Goal: Transaction & Acquisition: Purchase product/service

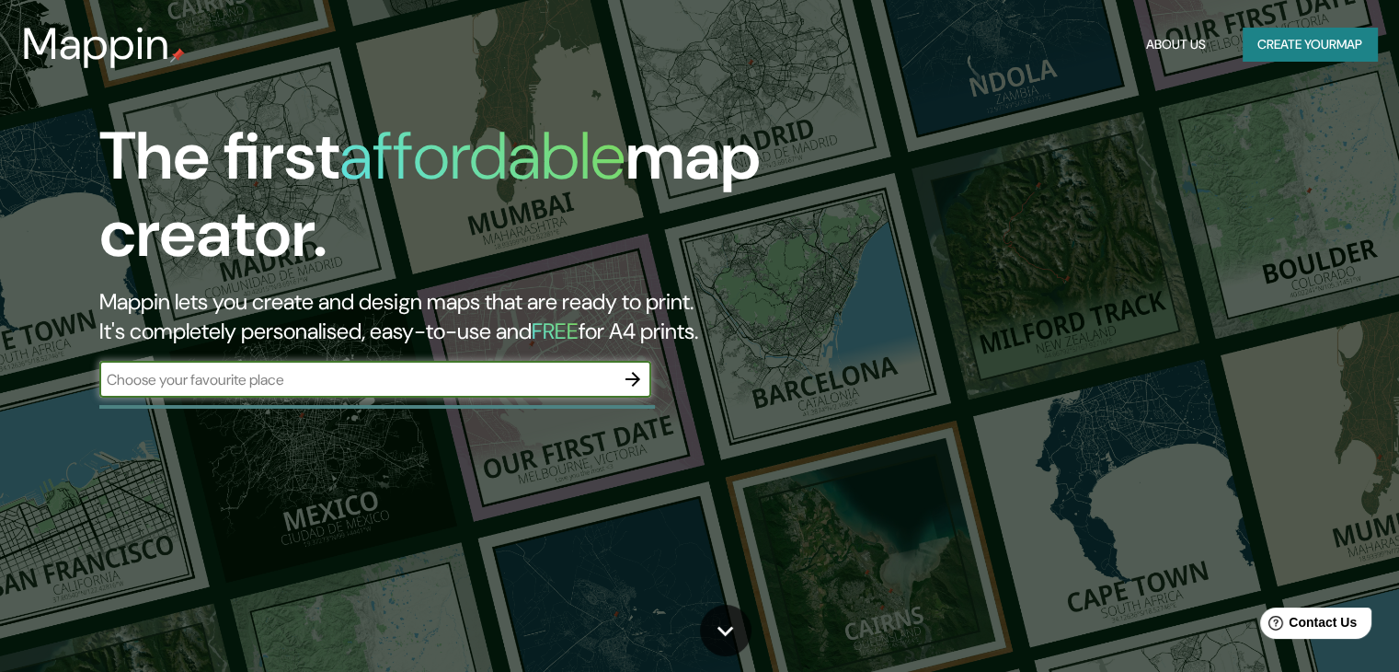
click at [635, 380] on icon "button" at bounding box center [633, 379] width 22 height 22
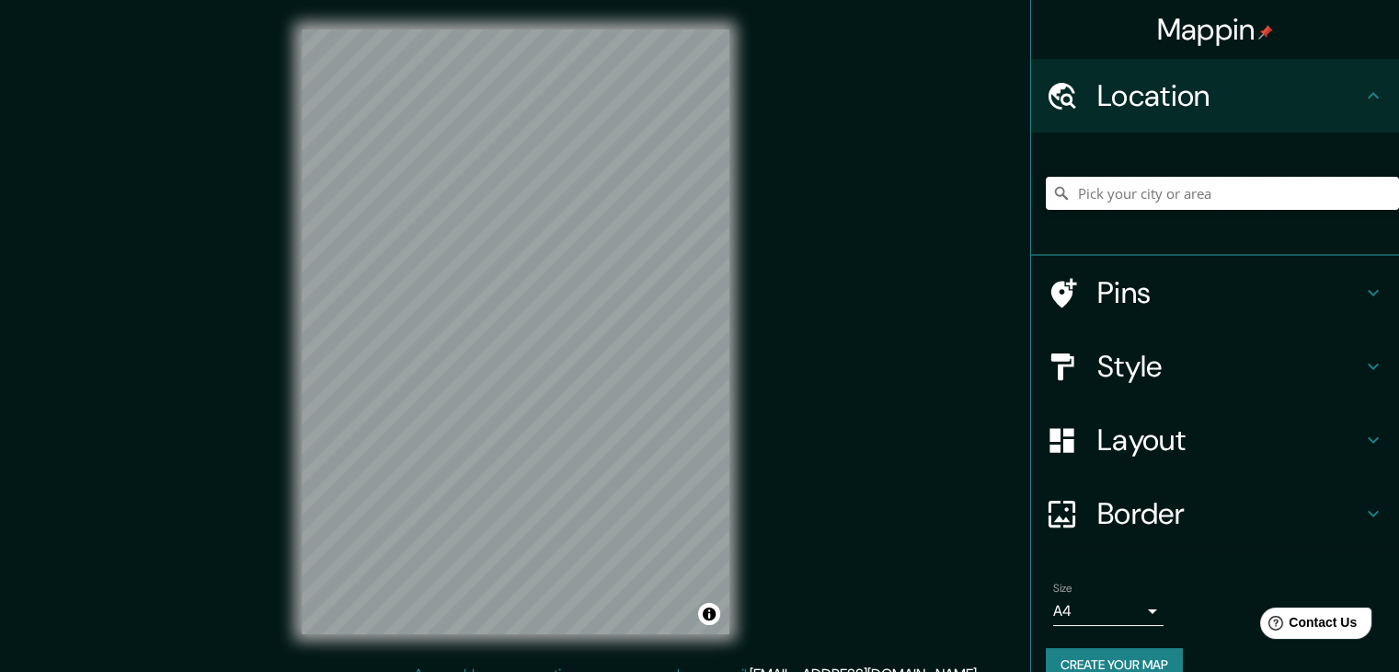
click at [1106, 198] on input "Pick your city or area" at bounding box center [1222, 193] width 353 height 33
click at [1141, 191] on input "Pick your city or area" at bounding box center [1222, 193] width 353 height 33
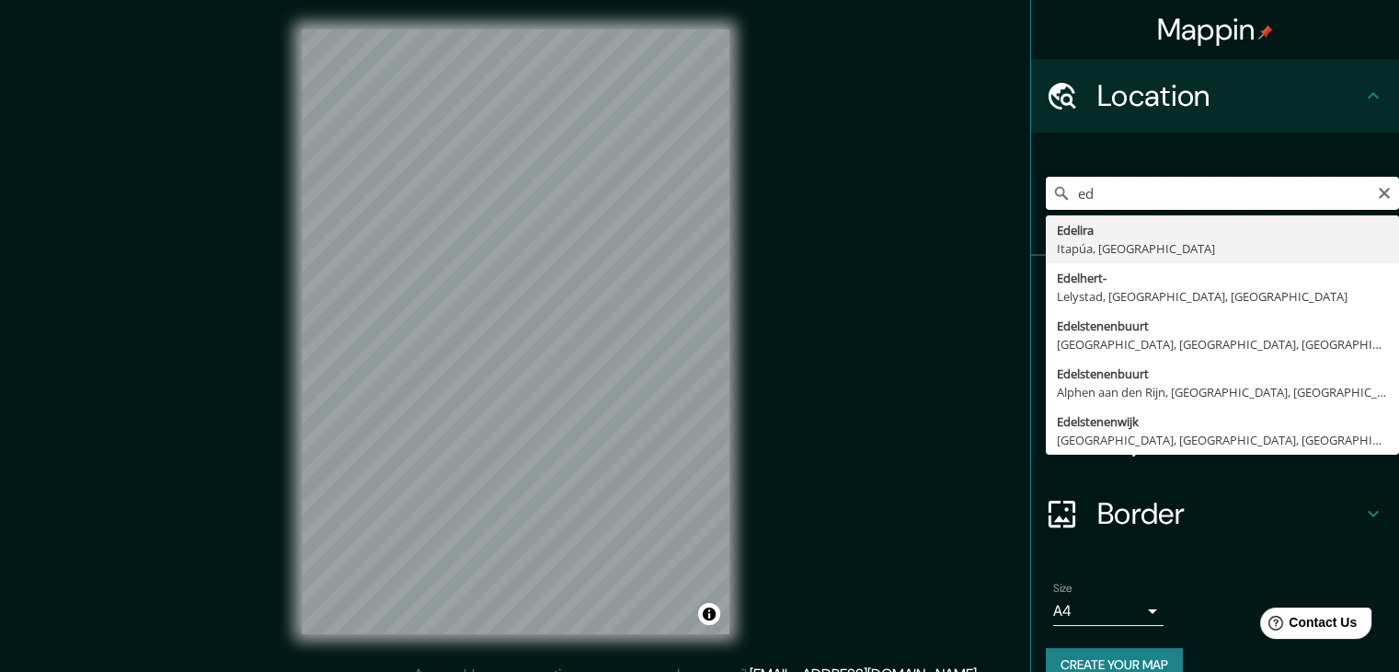
type input "e"
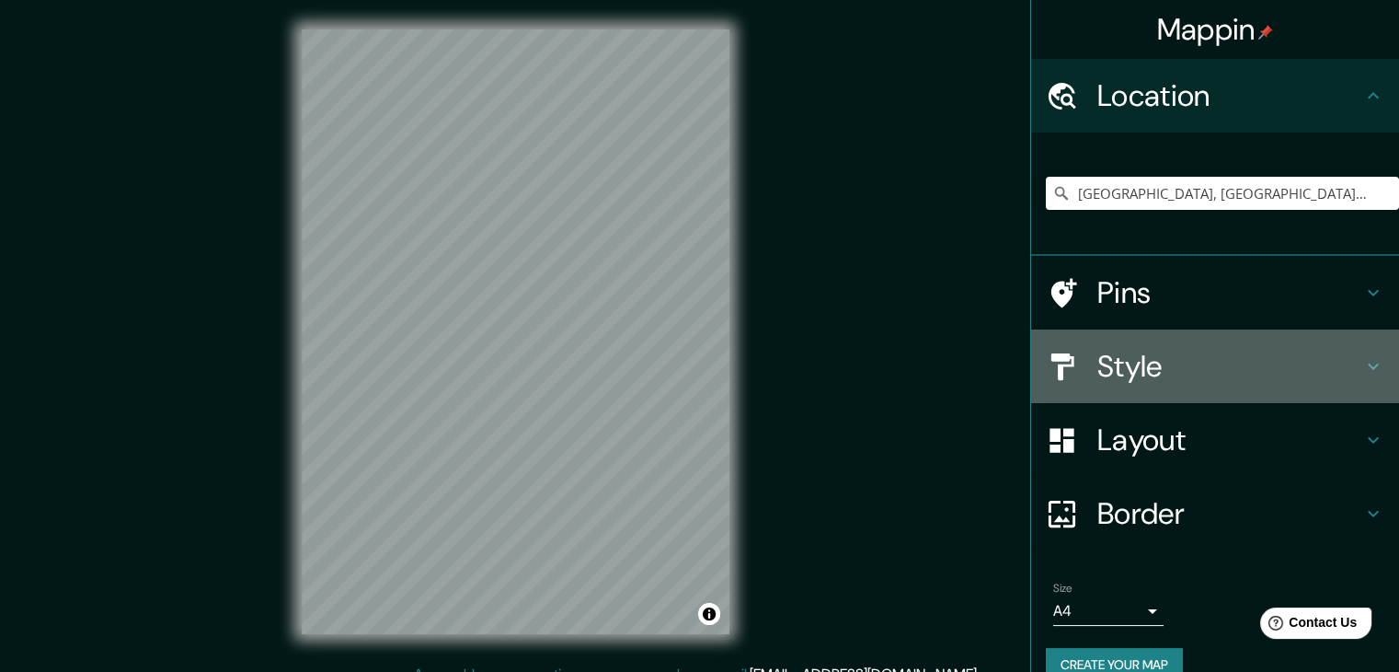
click at [1150, 354] on h4 "Style" at bounding box center [1230, 366] width 265 height 37
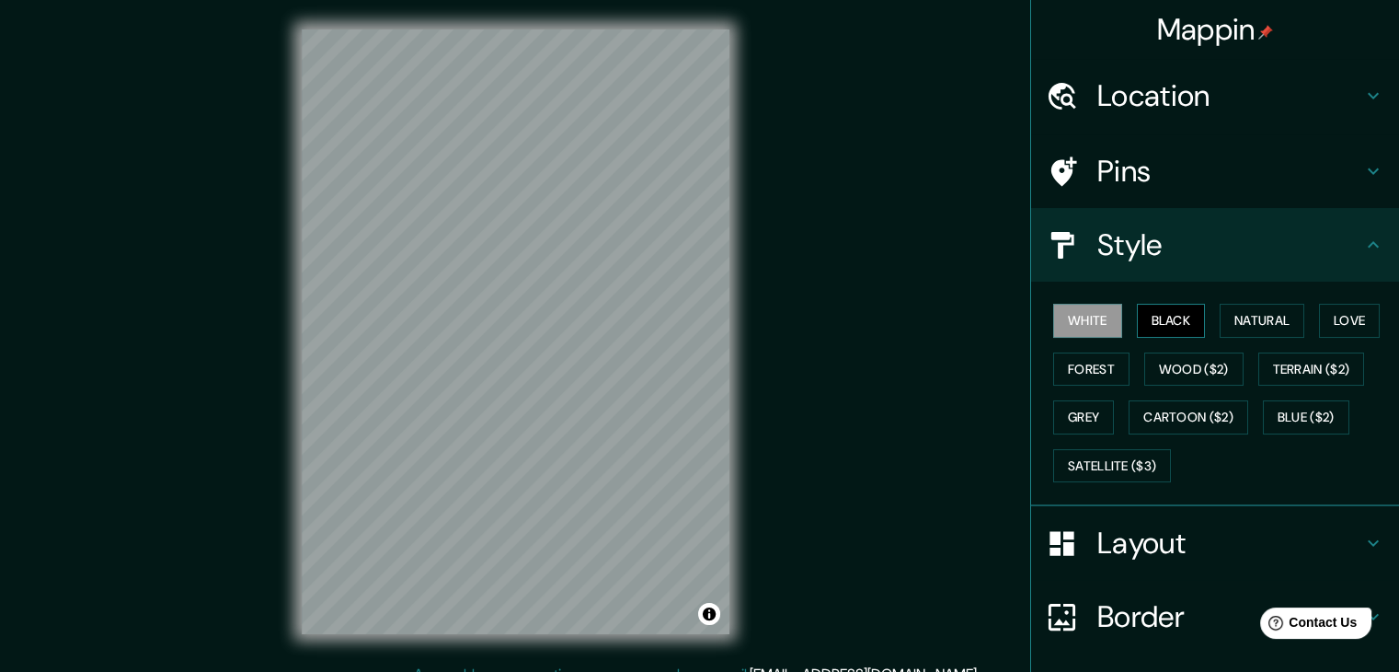
click at [1169, 312] on button "Black" at bounding box center [1171, 321] width 69 height 34
click at [1081, 327] on button "White" at bounding box center [1087, 321] width 69 height 34
click at [1137, 319] on button "Black" at bounding box center [1171, 321] width 69 height 34
click at [1207, 321] on div "White Black Natural Love Forest Wood ($2) Terrain ($2) Grey Cartoon ($2) Blue (…" at bounding box center [1222, 392] width 353 height 193
click at [1225, 304] on button "Natural" at bounding box center [1262, 321] width 85 height 34
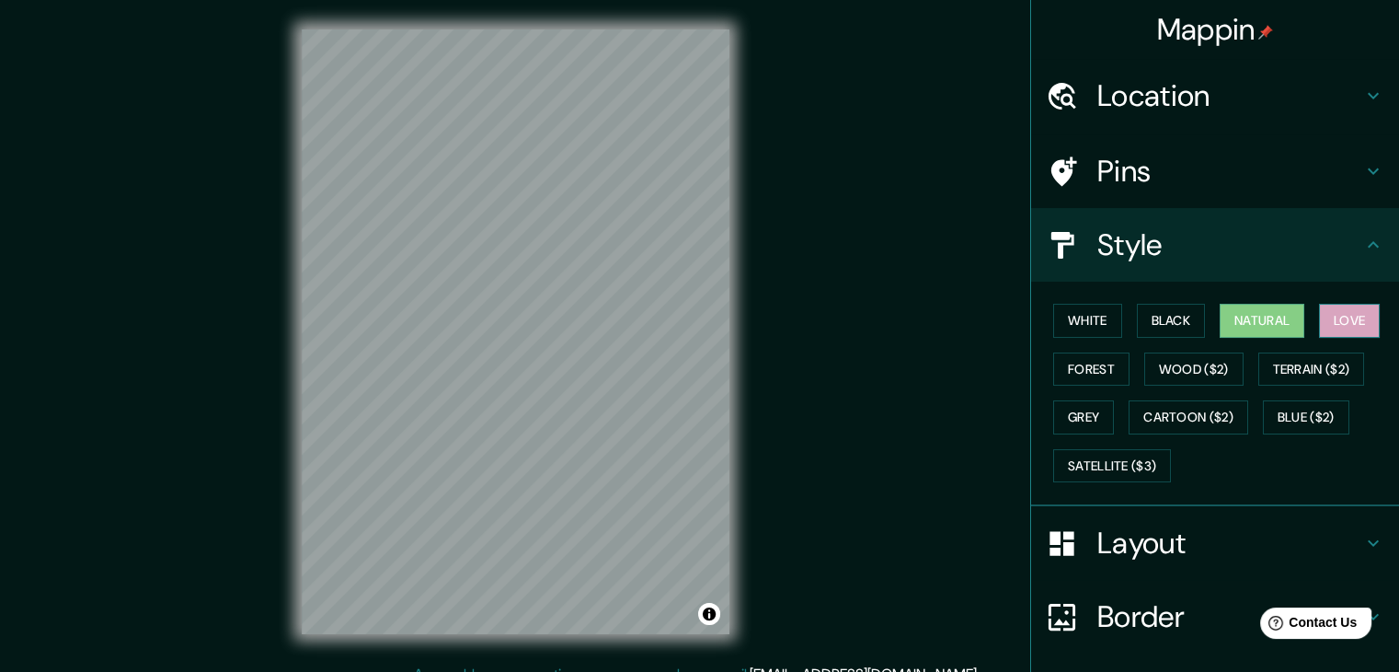
click at [1330, 311] on button "Love" at bounding box center [1349, 321] width 61 height 34
click at [1299, 373] on button "Terrain ($2)" at bounding box center [1312, 369] width 107 height 34
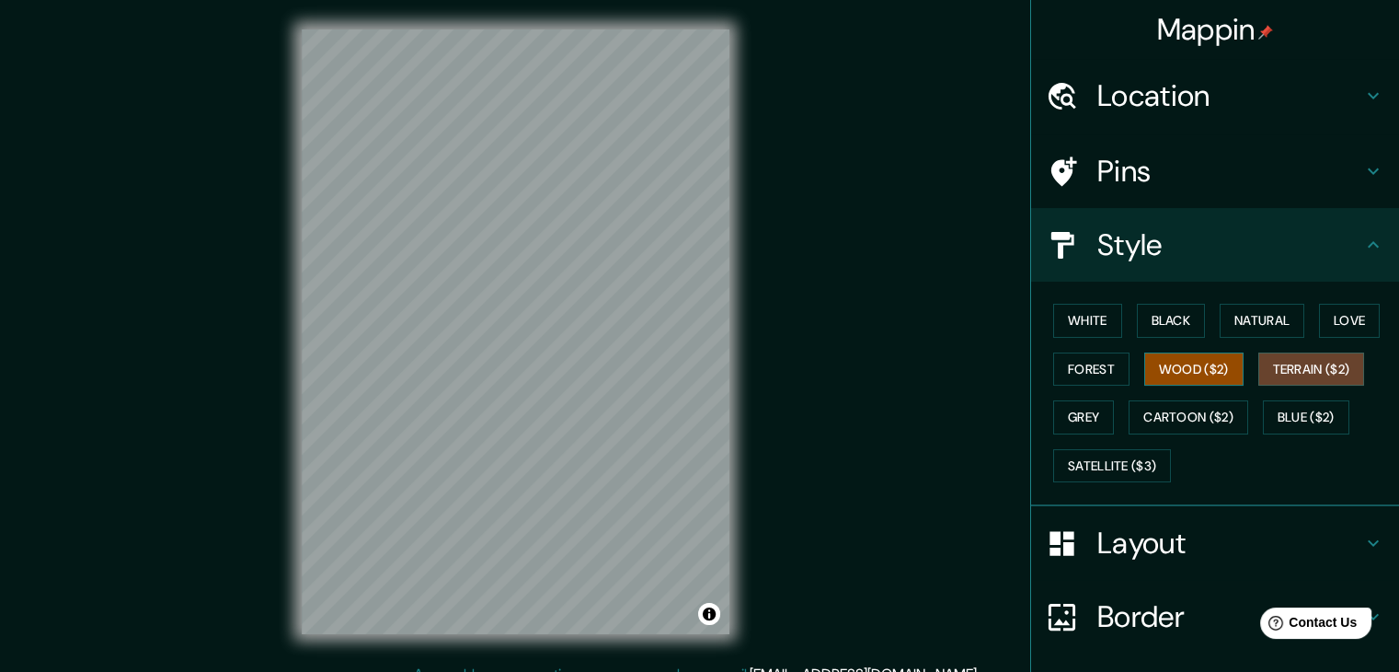
click at [1186, 365] on button "Wood ($2)" at bounding box center [1193, 369] width 99 height 34
click at [1067, 384] on button "Forest" at bounding box center [1091, 369] width 76 height 34
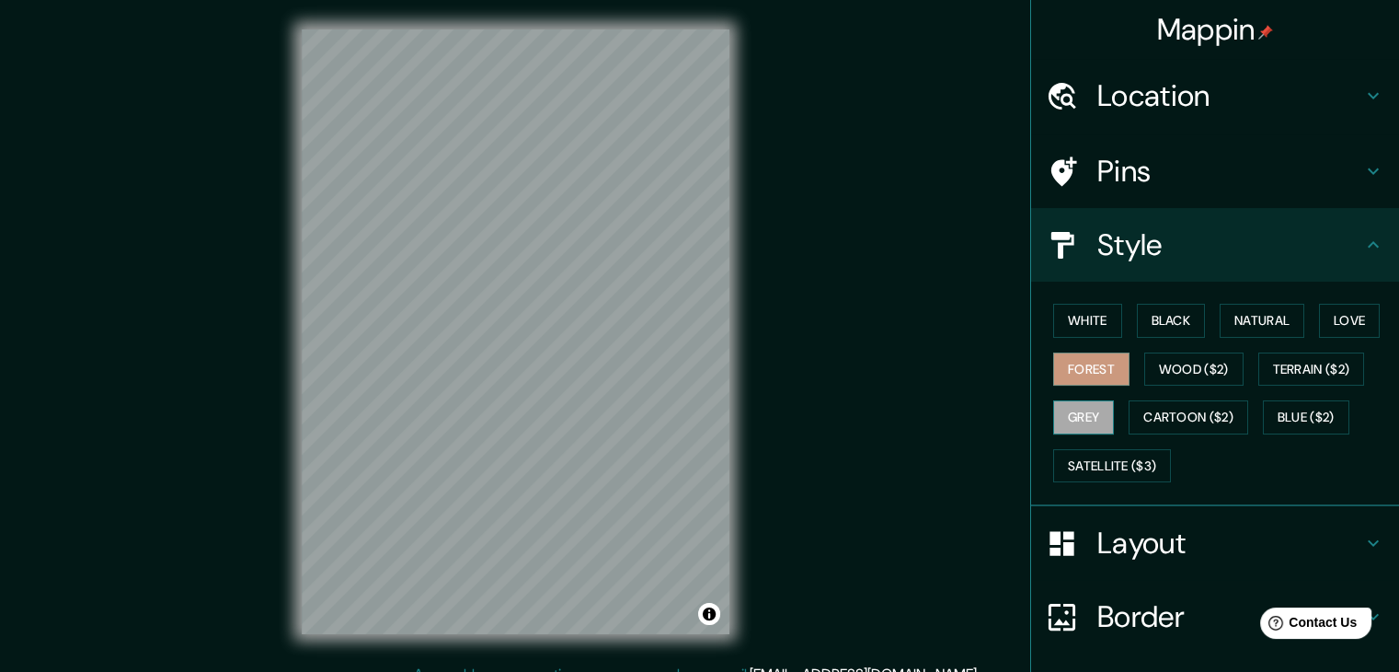
click at [1071, 422] on button "Grey" at bounding box center [1083, 417] width 61 height 34
click at [1152, 421] on button "Cartoon ($2)" at bounding box center [1189, 417] width 120 height 34
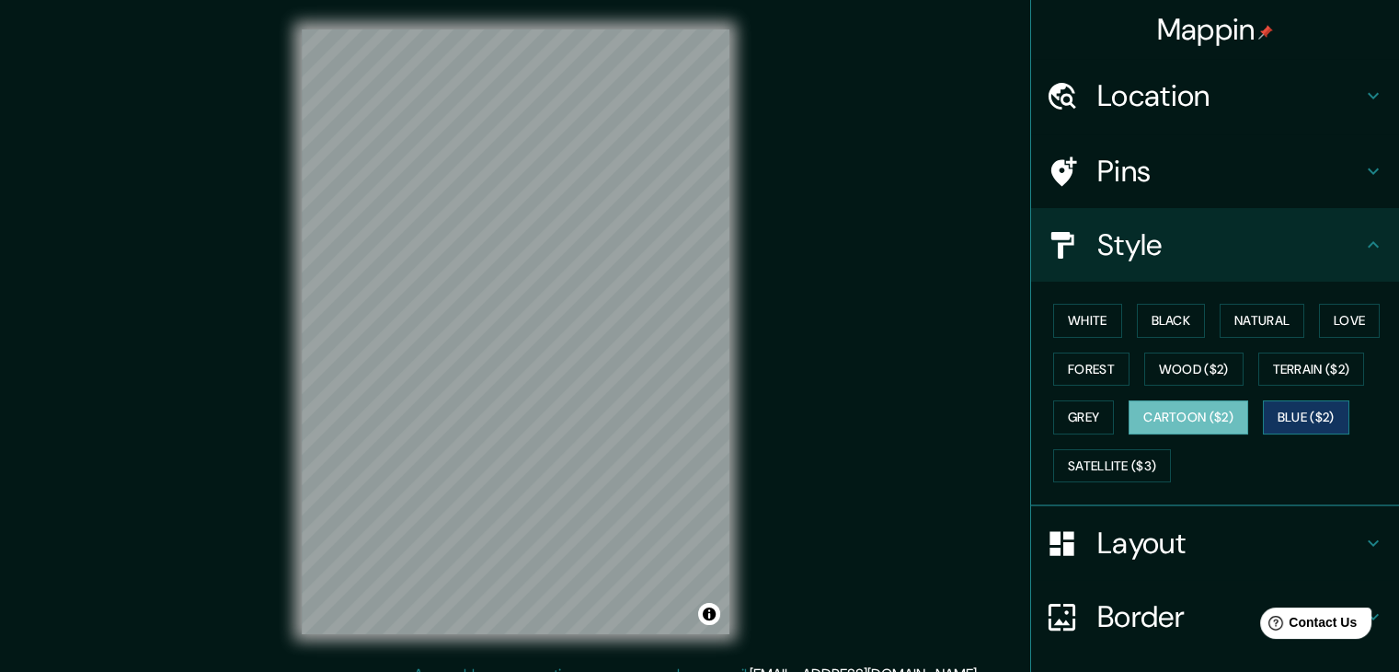
click at [1287, 408] on button "Blue ($2)" at bounding box center [1306, 417] width 86 height 34
click at [1094, 476] on button "Satellite ($3)" at bounding box center [1112, 466] width 118 height 34
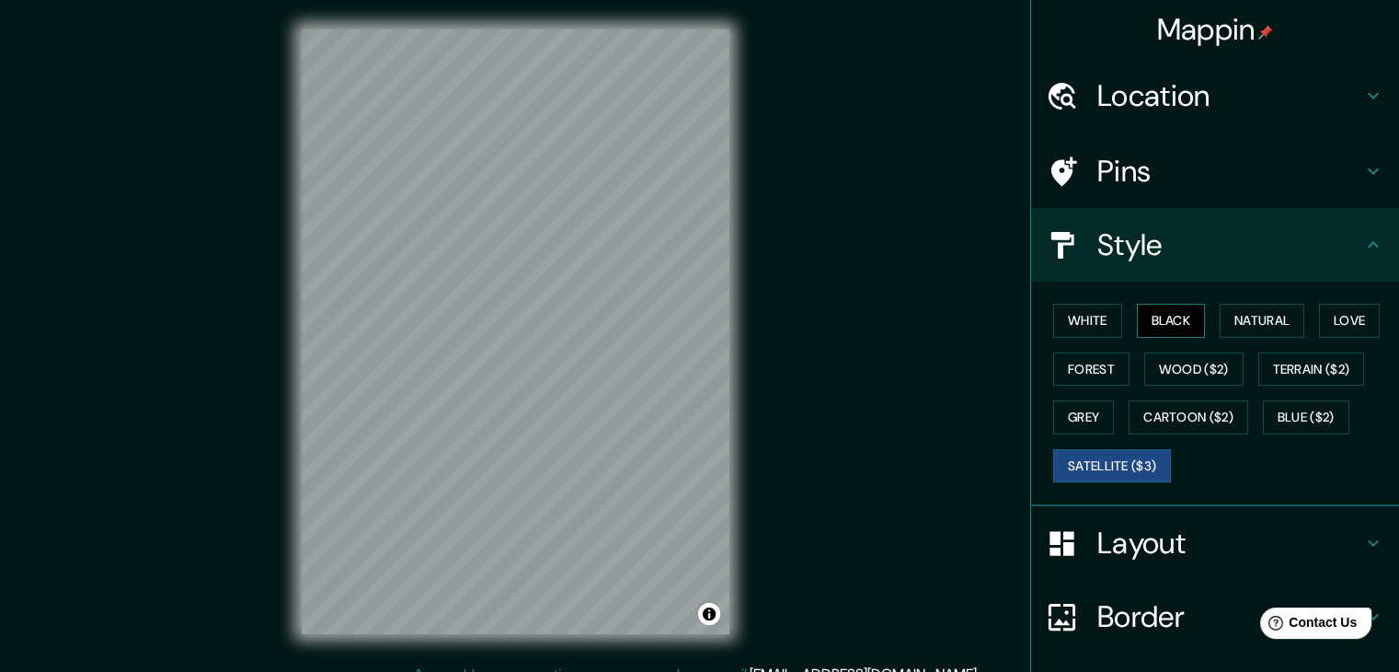
click at [1172, 319] on button "Black" at bounding box center [1171, 321] width 69 height 34
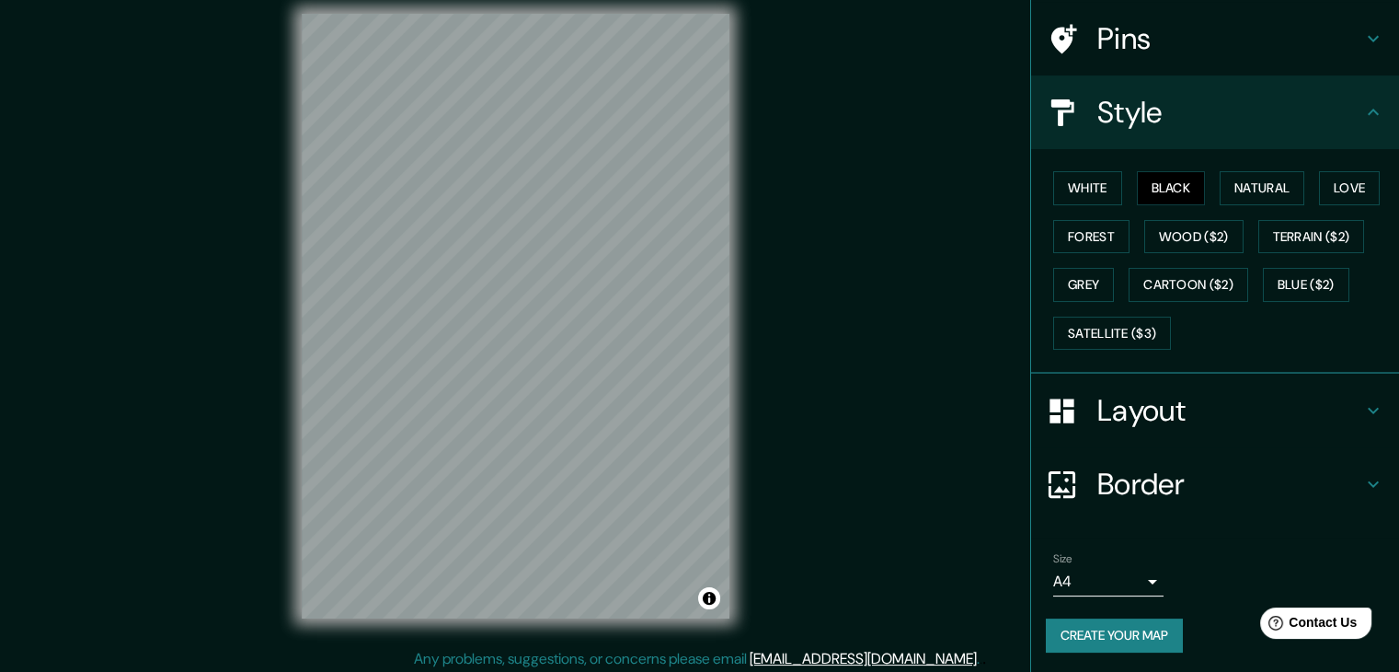
scroll to position [21, 0]
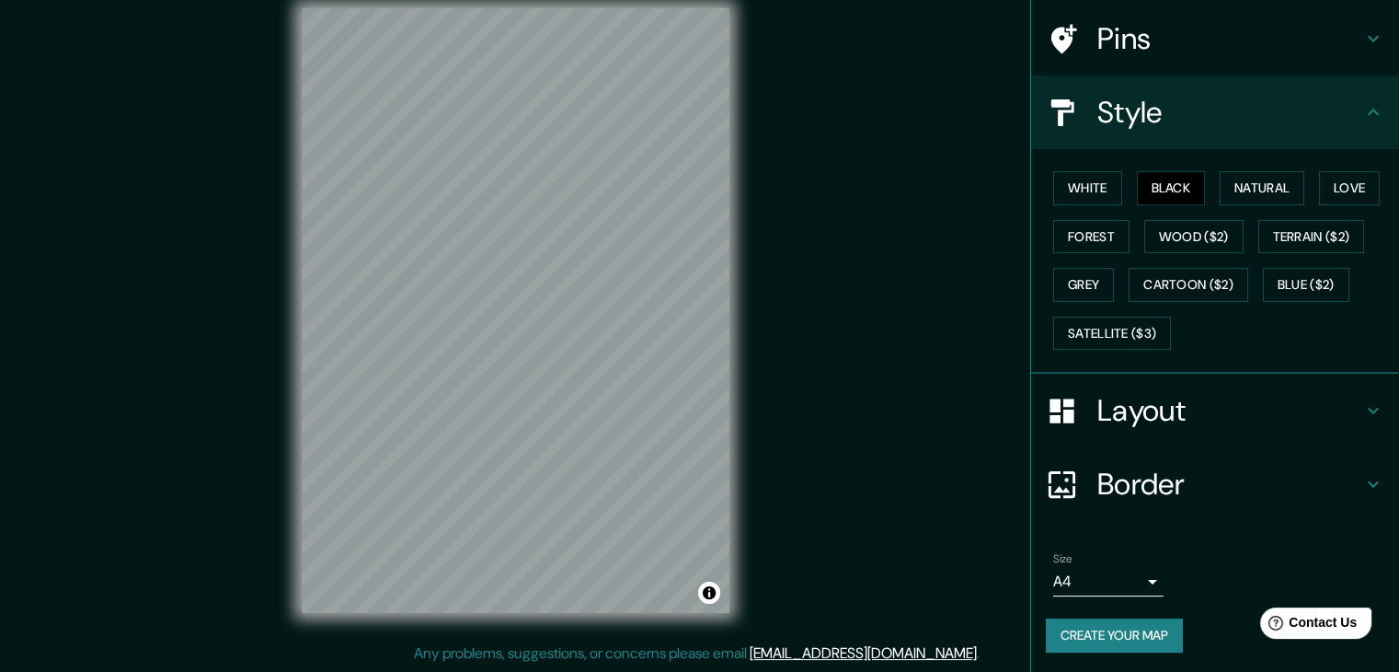
click at [1200, 413] on h4 "Layout" at bounding box center [1230, 410] width 265 height 37
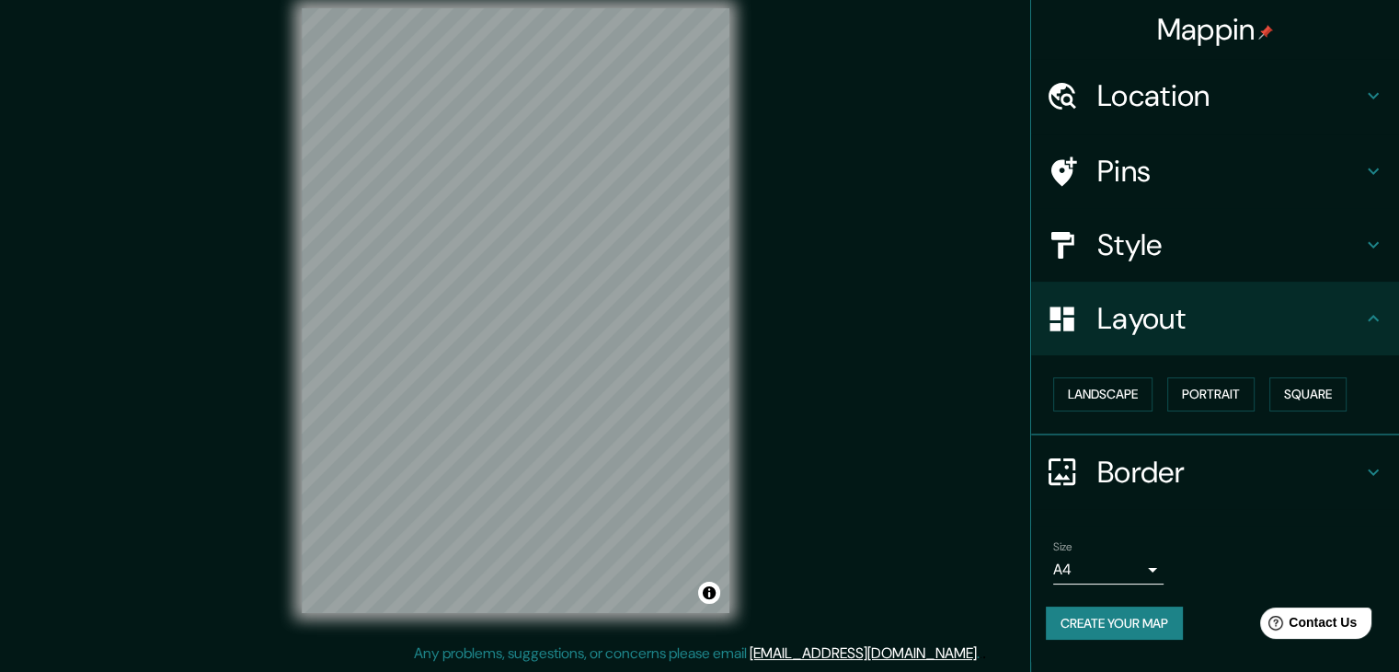
scroll to position [0, 0]
click at [1187, 334] on h4 "Layout" at bounding box center [1230, 318] width 265 height 37
click at [1130, 385] on button "Landscape" at bounding box center [1102, 394] width 99 height 34
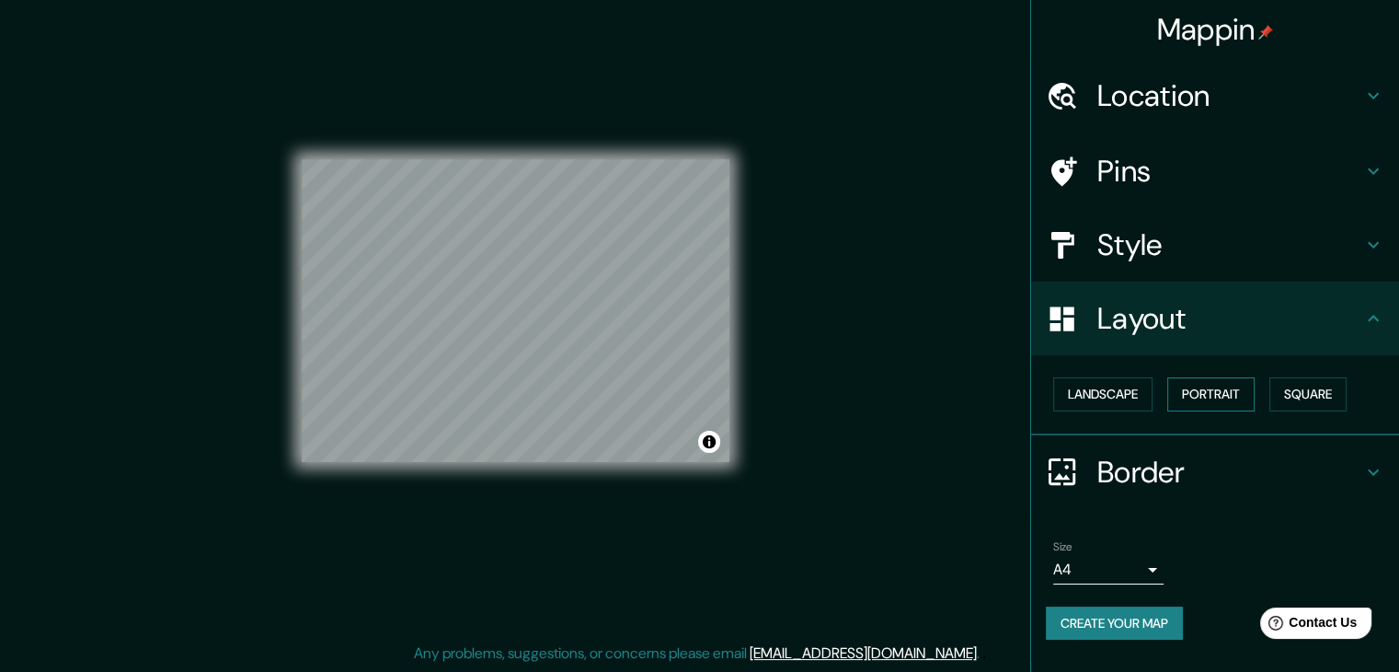
click at [1211, 394] on button "Portrait" at bounding box center [1210, 394] width 87 height 34
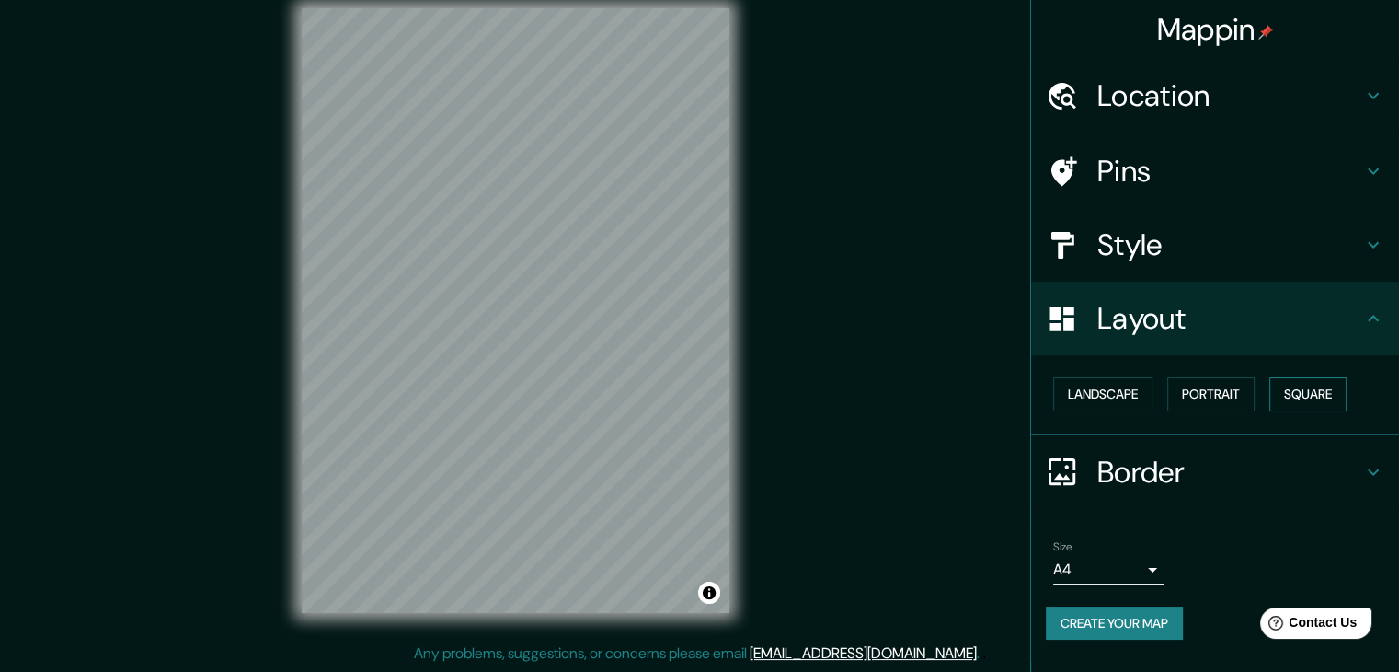
click at [1285, 391] on button "Square" at bounding box center [1308, 394] width 77 height 34
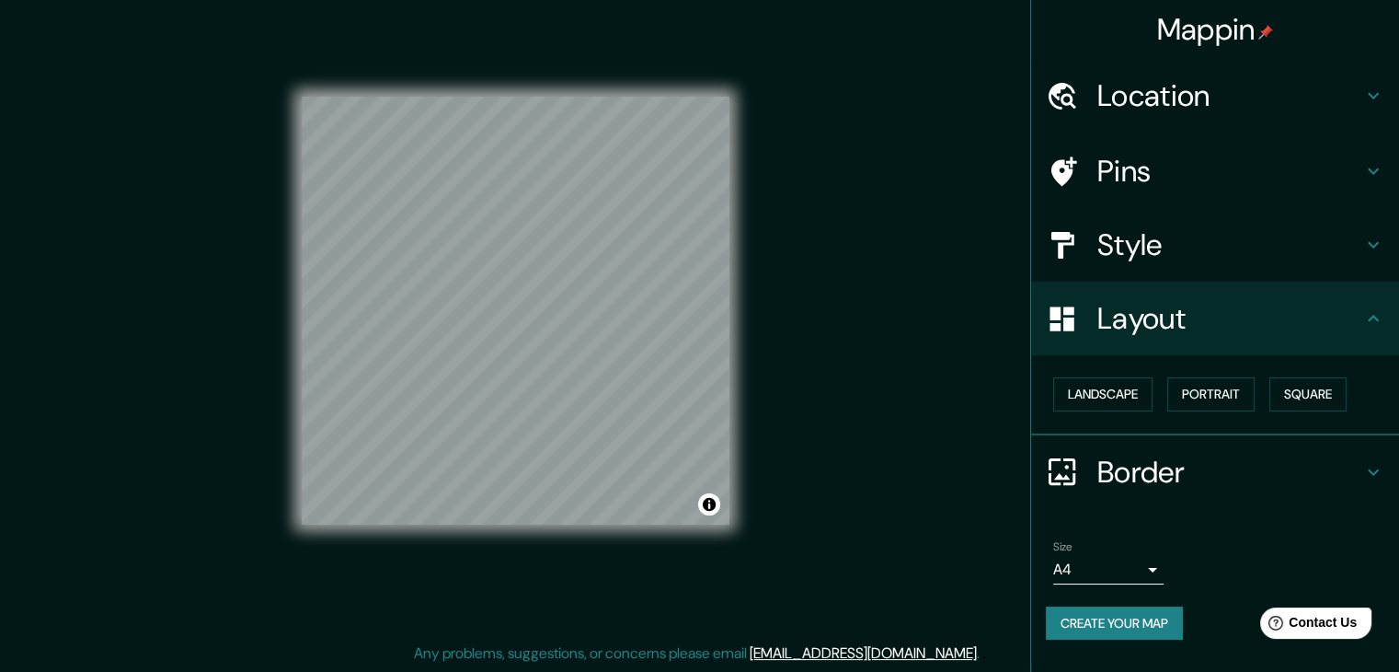
click at [1206, 413] on div "Landscape [GEOGRAPHIC_DATA]" at bounding box center [1222, 394] width 353 height 49
click at [1185, 385] on button "Portrait" at bounding box center [1210, 394] width 87 height 34
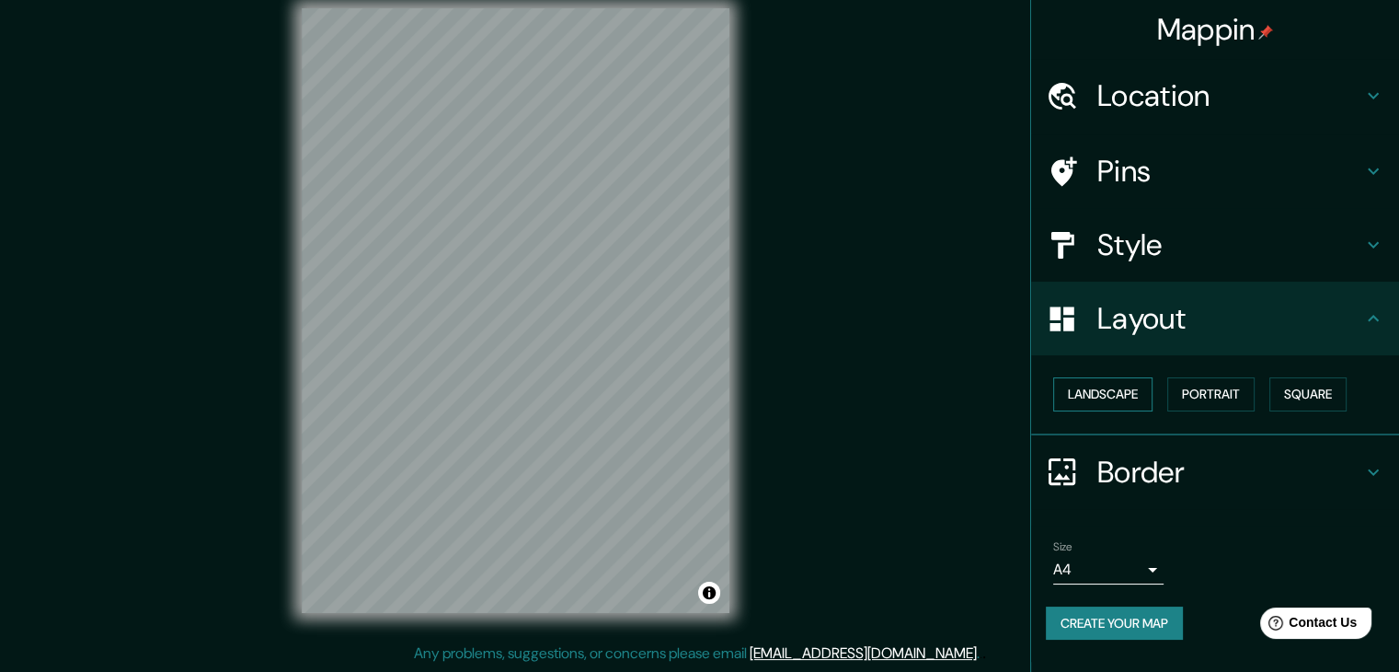
click at [1114, 408] on button "Landscape" at bounding box center [1102, 394] width 99 height 34
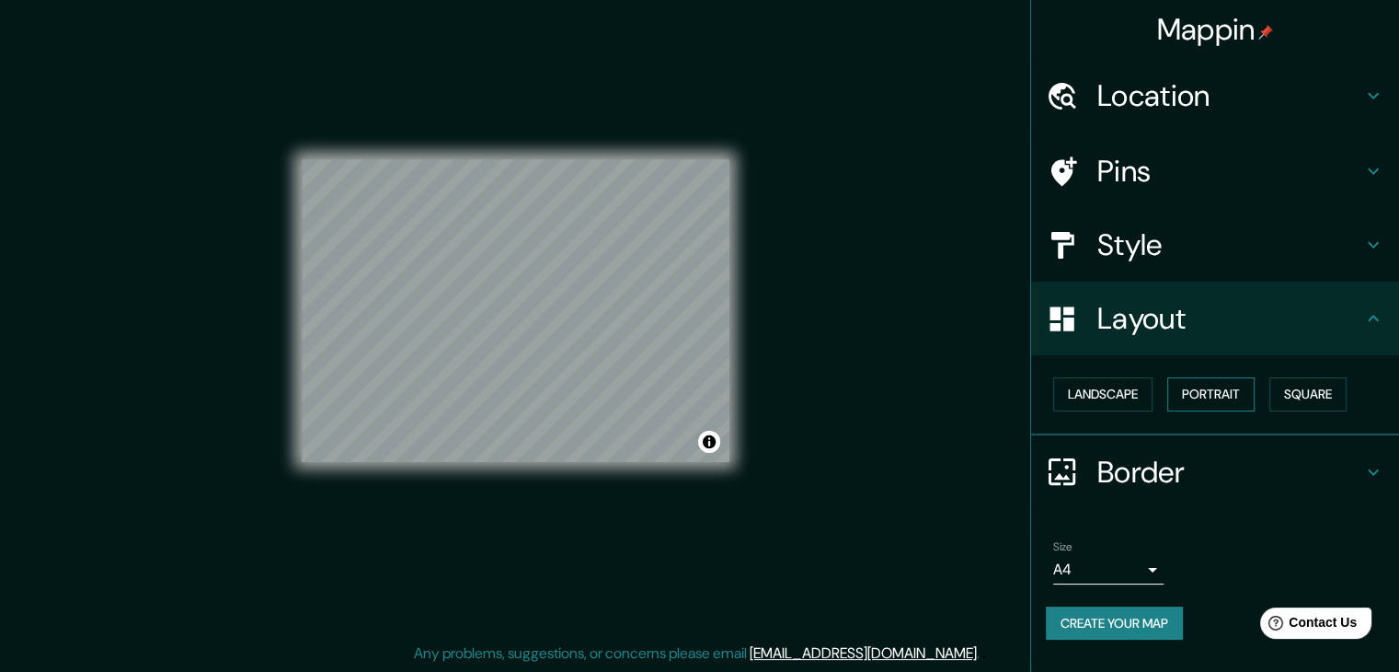
click at [1189, 396] on button "Portrait" at bounding box center [1210, 394] width 87 height 34
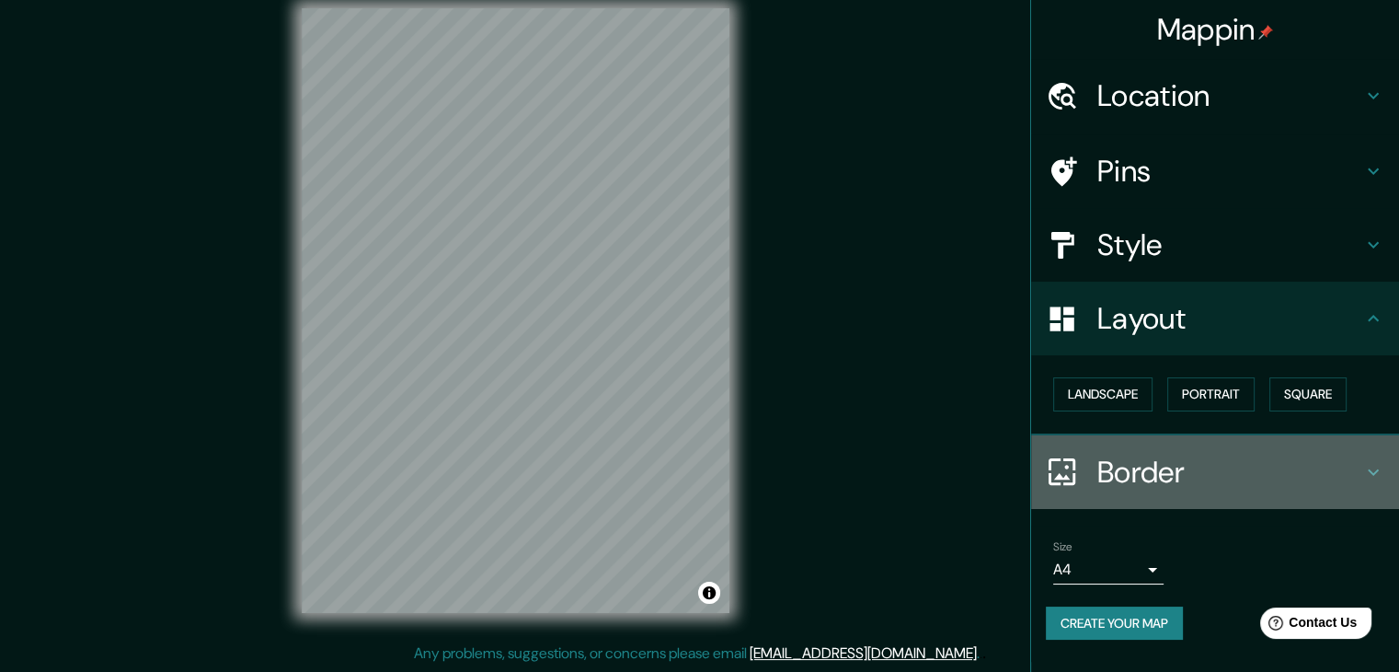
click at [1159, 473] on h4 "Border" at bounding box center [1230, 472] width 265 height 37
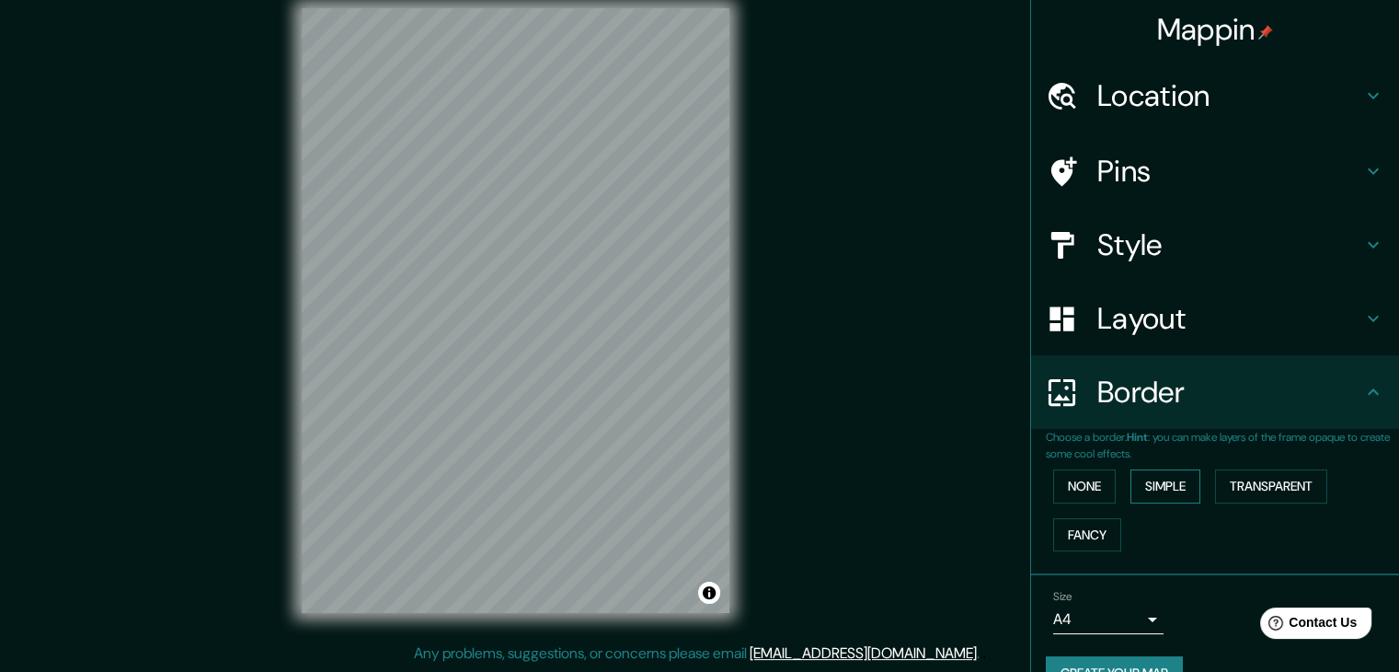
scroll to position [39, 0]
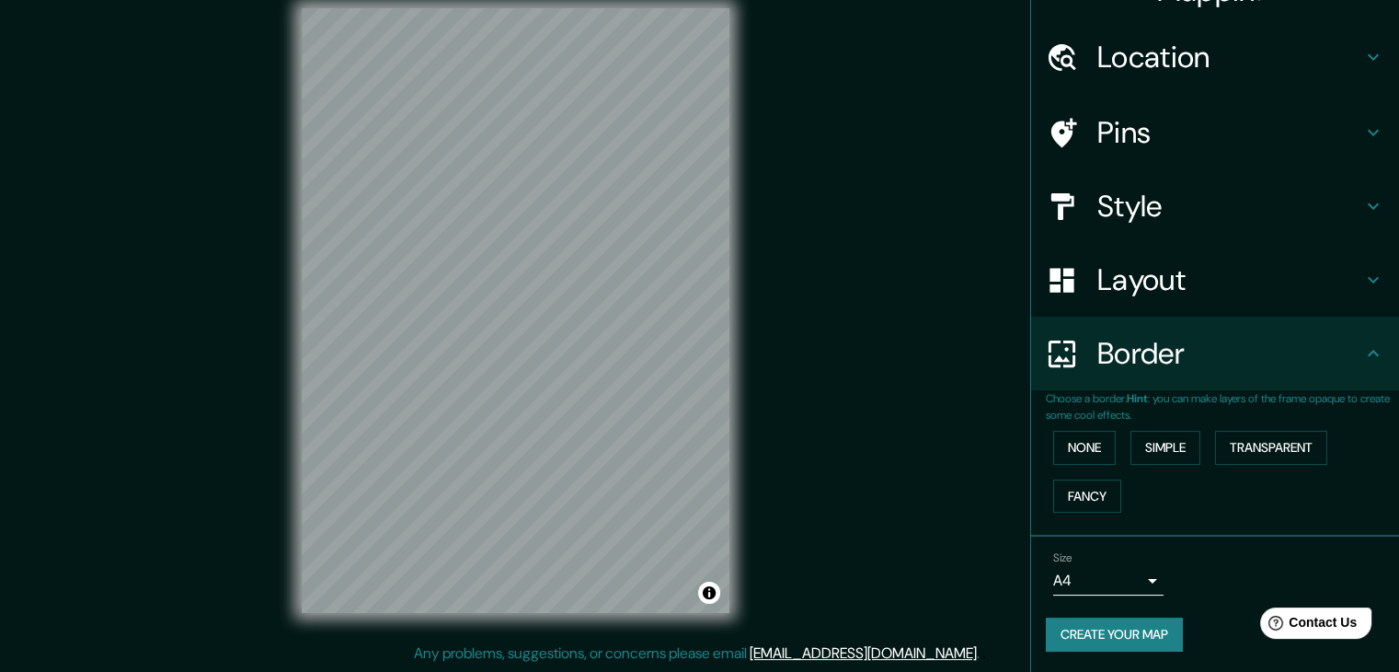
click at [1185, 372] on div "Border" at bounding box center [1215, 353] width 368 height 74
click at [1155, 270] on h4 "Layout" at bounding box center [1230, 279] width 265 height 37
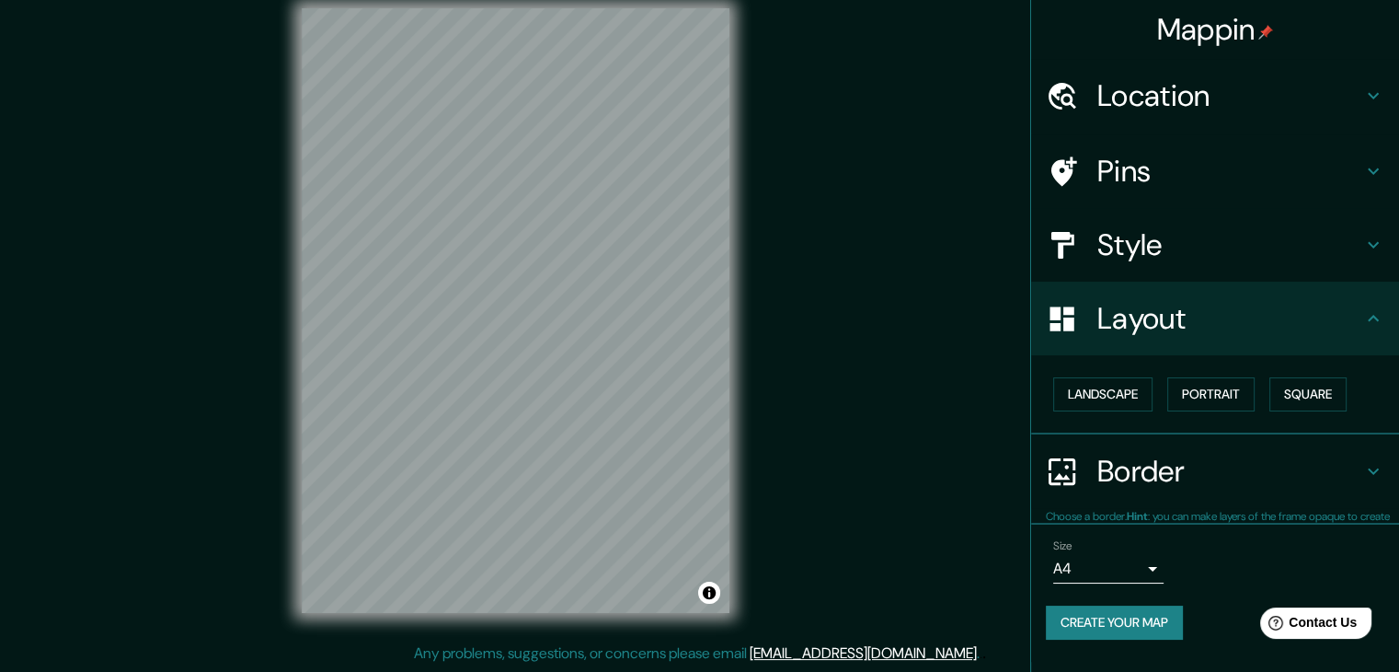
scroll to position [0, 0]
click at [1371, 333] on div "Layout" at bounding box center [1215, 319] width 368 height 74
click at [769, 296] on div "Mappin Location [GEOGRAPHIC_DATA], [GEOGRAPHIC_DATA], [GEOGRAPHIC_DATA] [GEOGRA…" at bounding box center [699, 325] width 1399 height 693
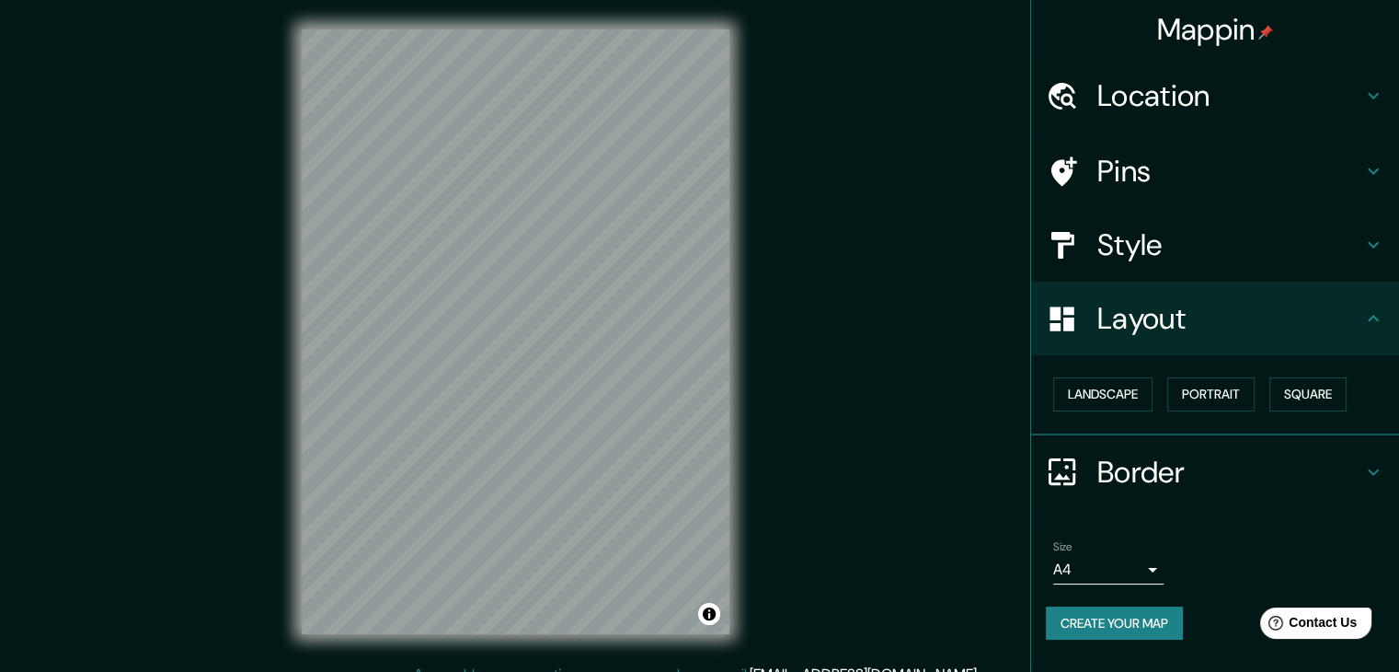
click at [735, 650] on div "© Mapbox © OpenStreetMap Improve this map" at bounding box center [515, 331] width 487 height 663
click at [1326, 100] on h4 "Location" at bounding box center [1230, 95] width 265 height 37
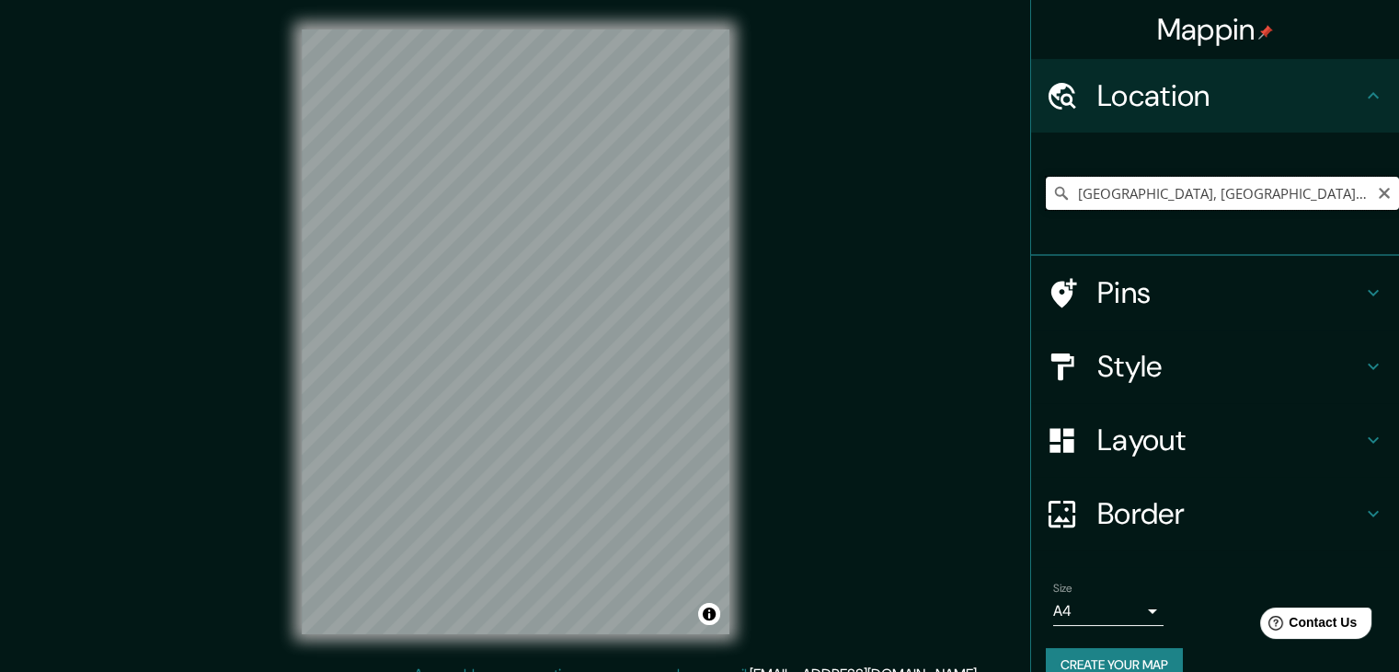
click at [1299, 189] on input "[GEOGRAPHIC_DATA], [GEOGRAPHIC_DATA], [GEOGRAPHIC_DATA]" at bounding box center [1222, 193] width 353 height 33
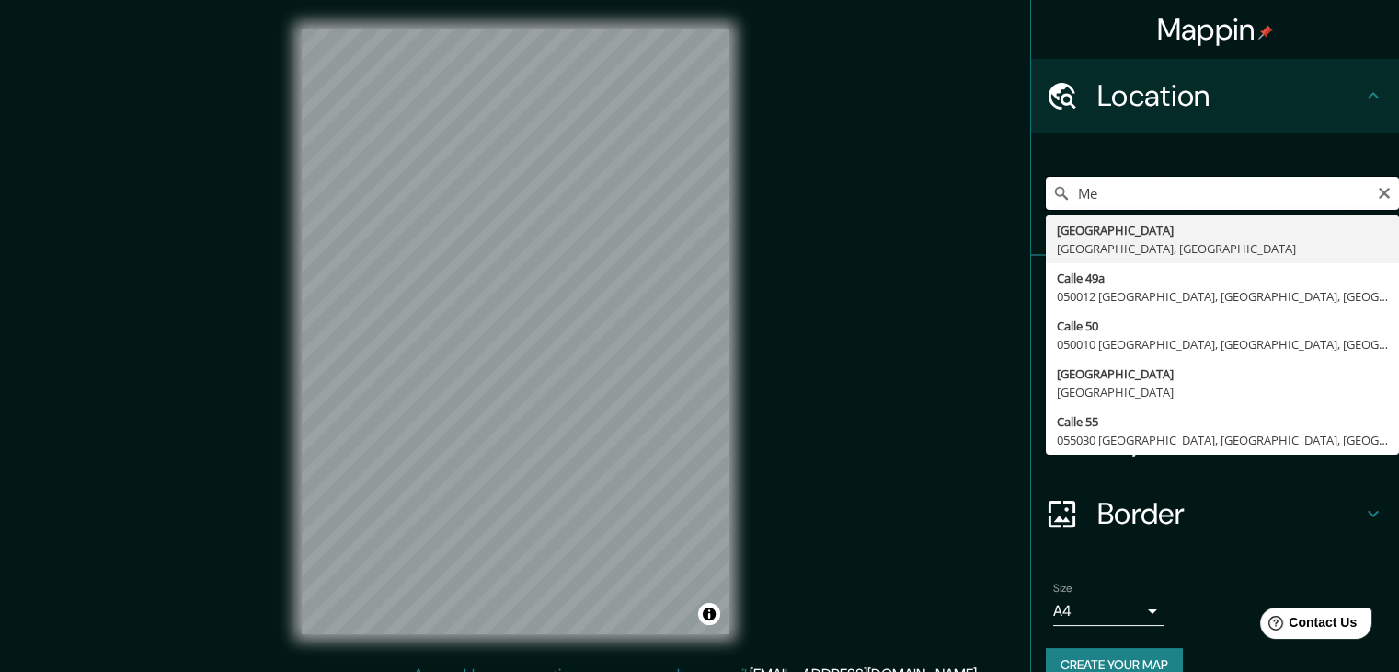
type input "M"
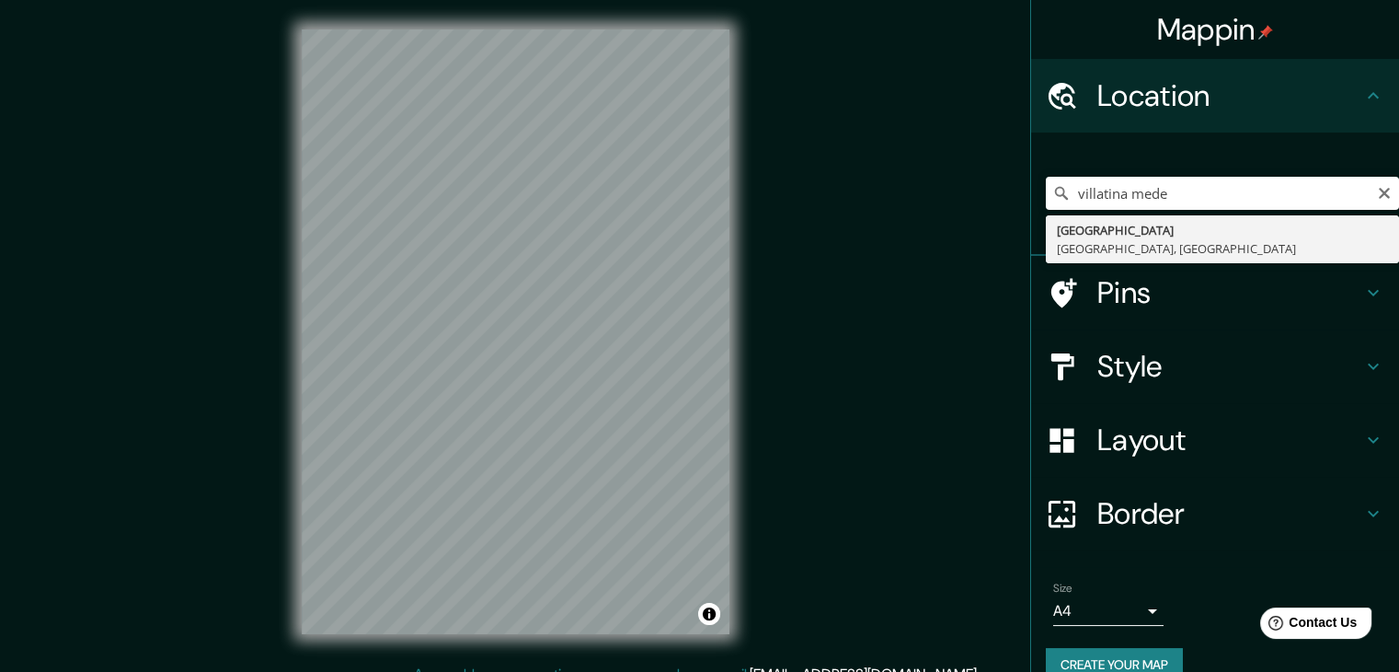
type input "[GEOGRAPHIC_DATA], [GEOGRAPHIC_DATA], [GEOGRAPHIC_DATA]"
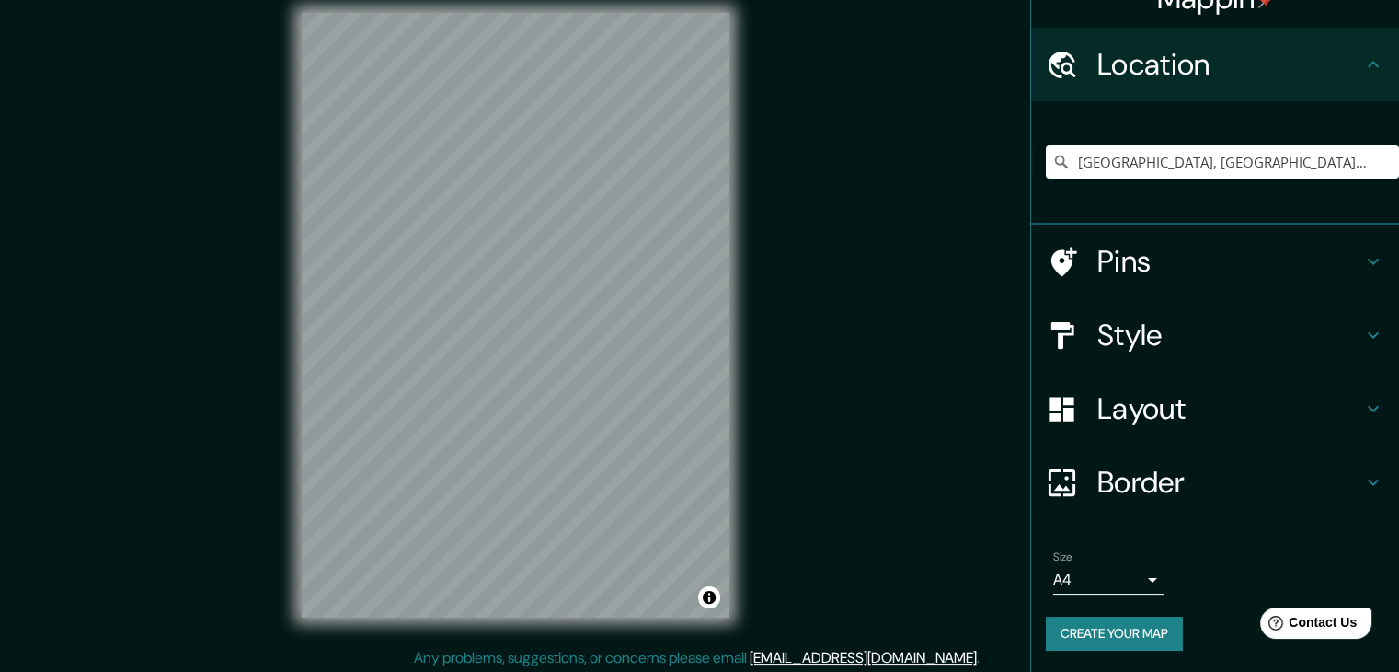
scroll to position [21, 0]
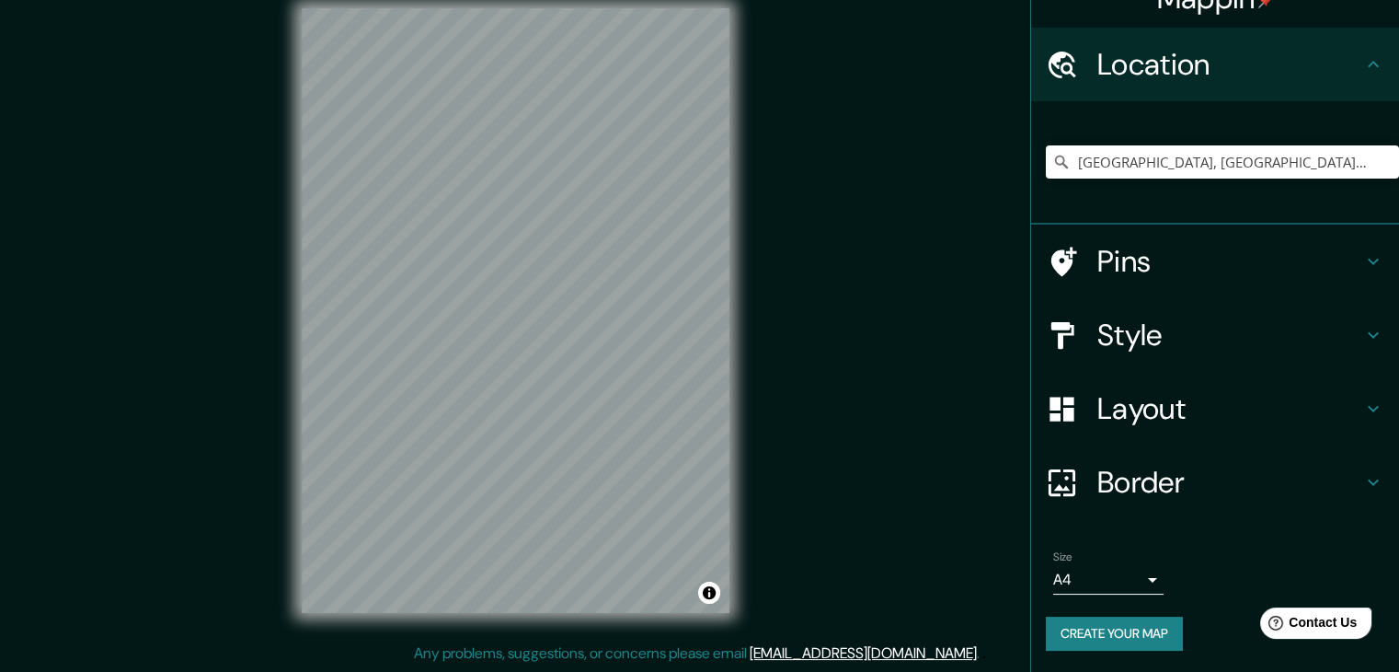
click at [1118, 564] on div "Size A4 single" at bounding box center [1108, 572] width 110 height 44
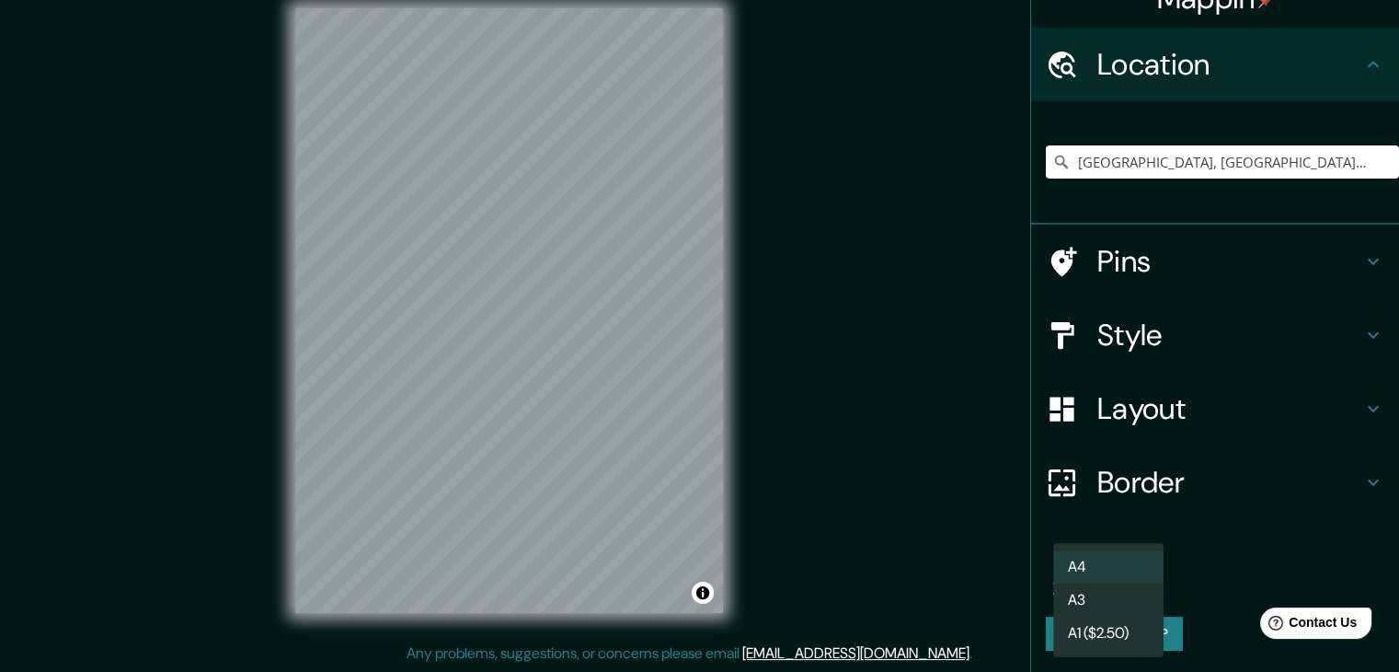
click at [1133, 579] on body "Mappin Location [GEOGRAPHIC_DATA], [GEOGRAPHIC_DATA], [GEOGRAPHIC_DATA] Pins St…" at bounding box center [699, 315] width 1399 height 672
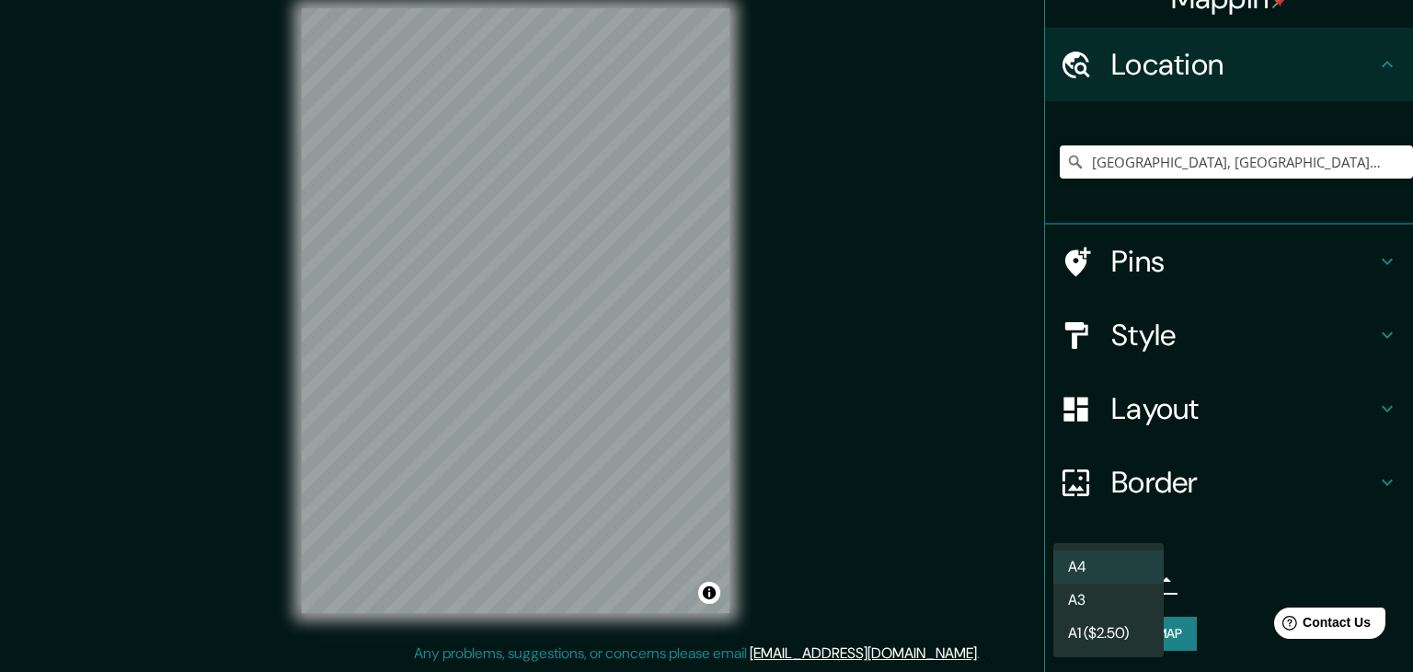
click at [1083, 606] on li "A3" at bounding box center [1108, 599] width 110 height 33
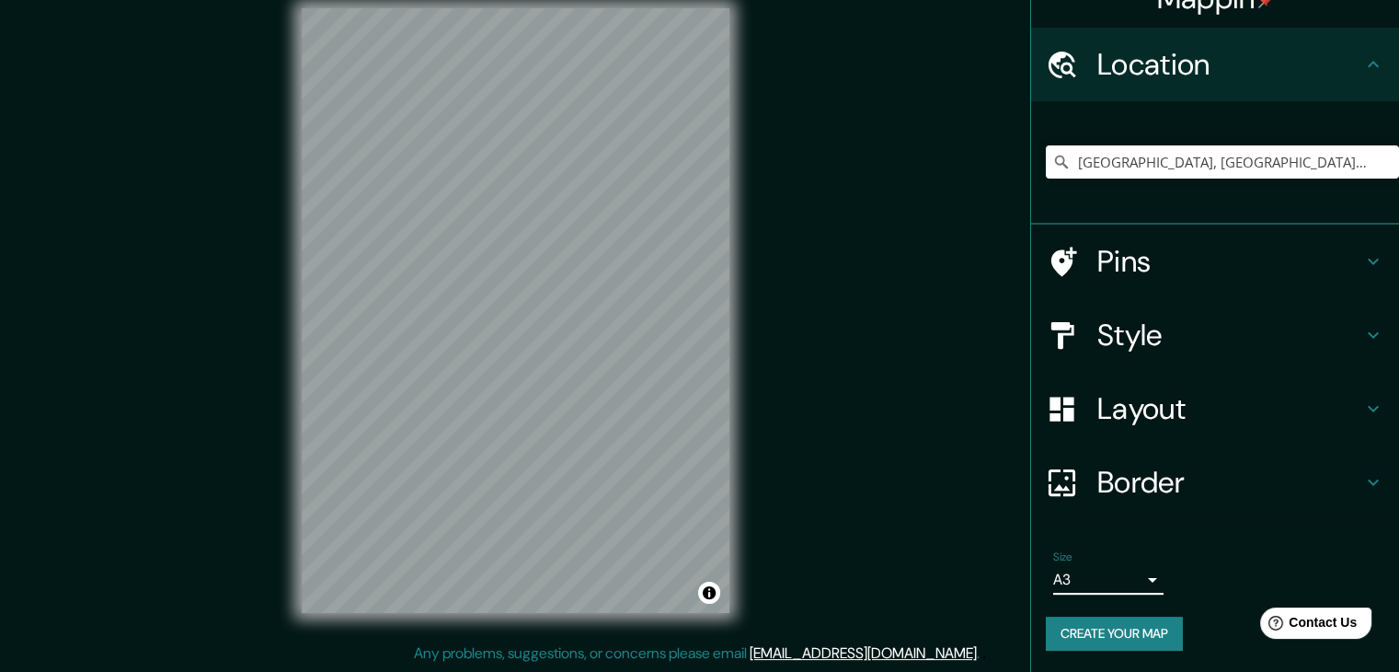
click at [1109, 584] on body "Mappin Location [GEOGRAPHIC_DATA], [GEOGRAPHIC_DATA], [GEOGRAPHIC_DATA] Pins St…" at bounding box center [699, 315] width 1399 height 672
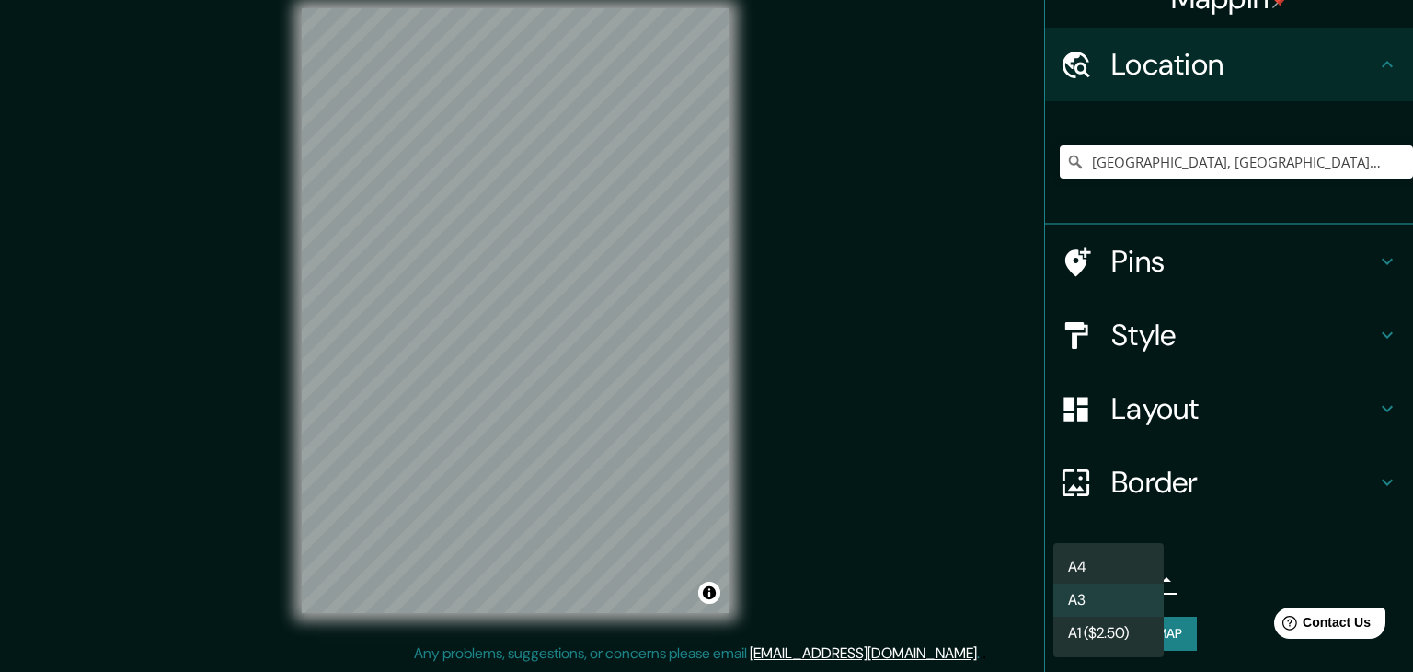
click at [1101, 559] on li "A4" at bounding box center [1108, 566] width 110 height 33
type input "single"
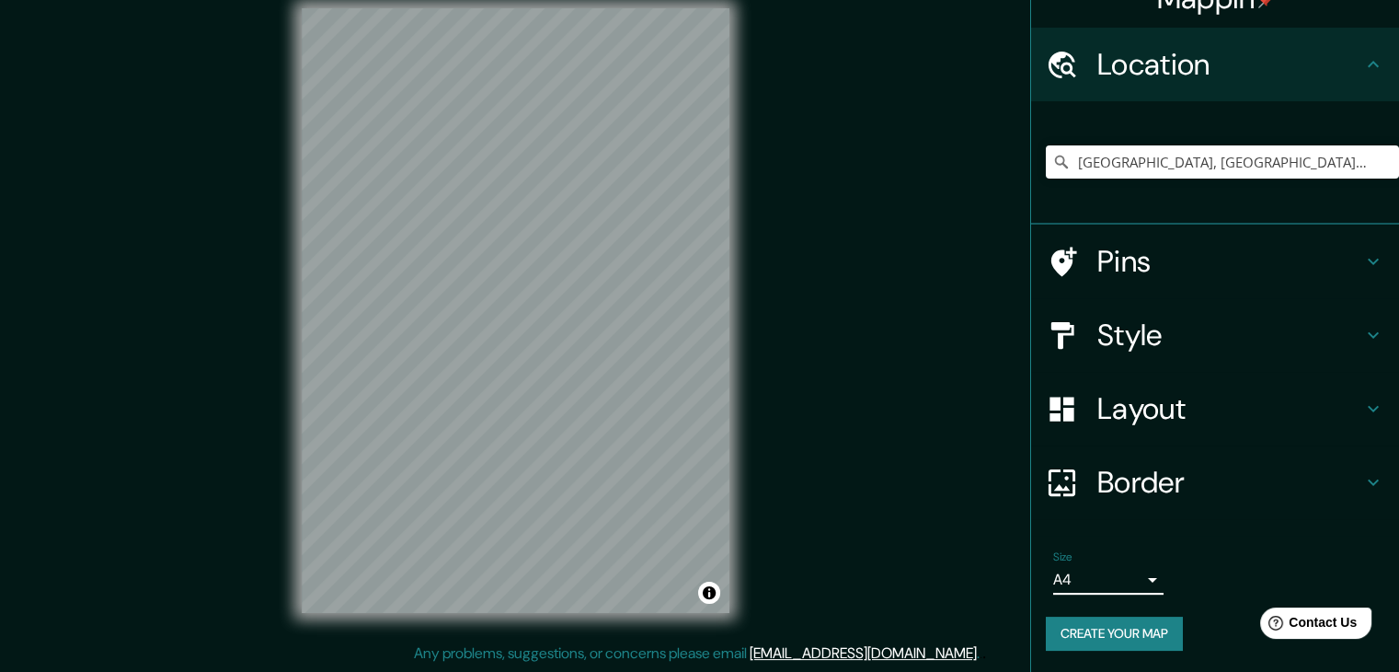
click at [1108, 626] on button "Create your map" at bounding box center [1114, 633] width 137 height 34
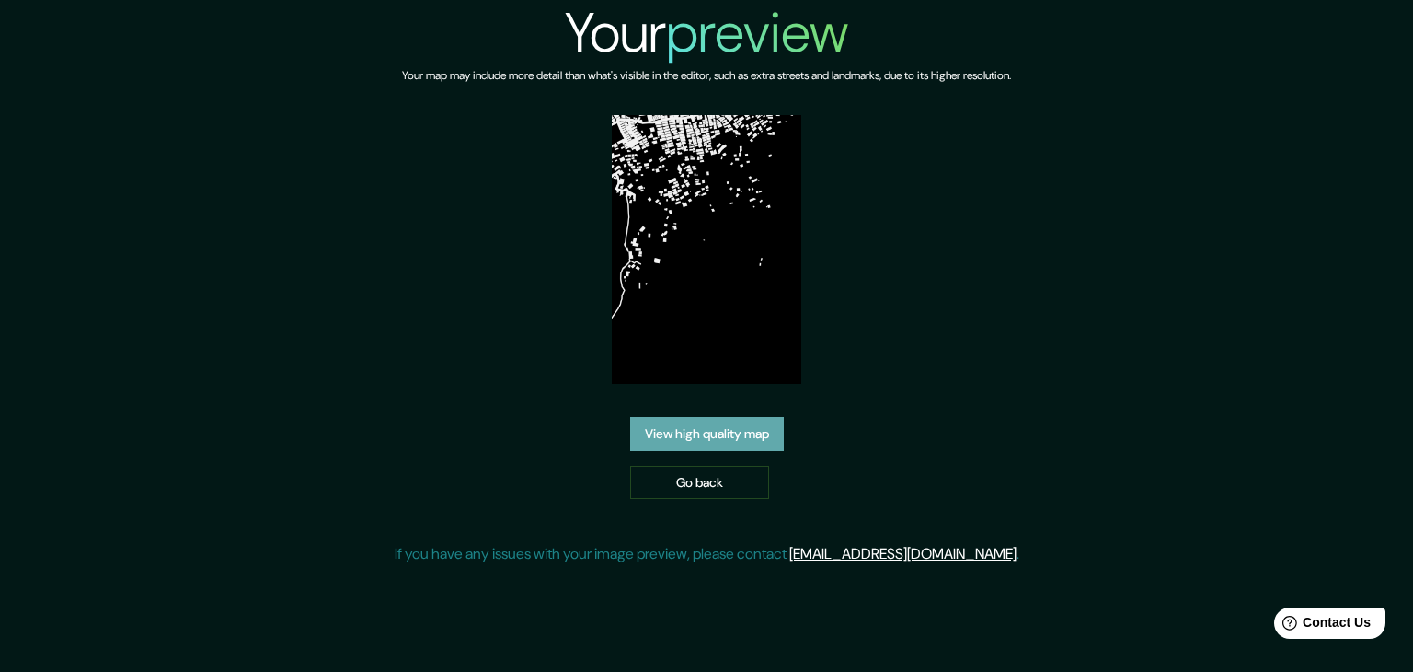
click at [766, 442] on link "View high quality map" at bounding box center [707, 434] width 154 height 34
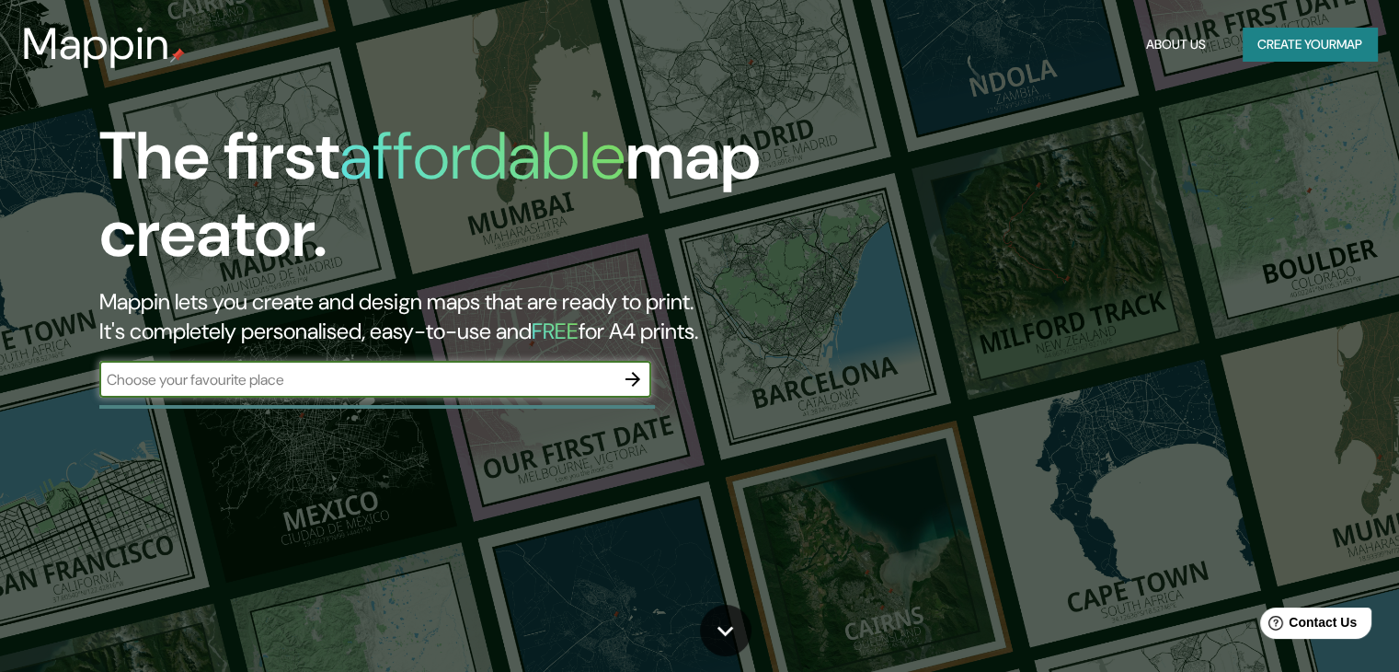
click at [638, 379] on icon "button" at bounding box center [633, 379] width 15 height 15
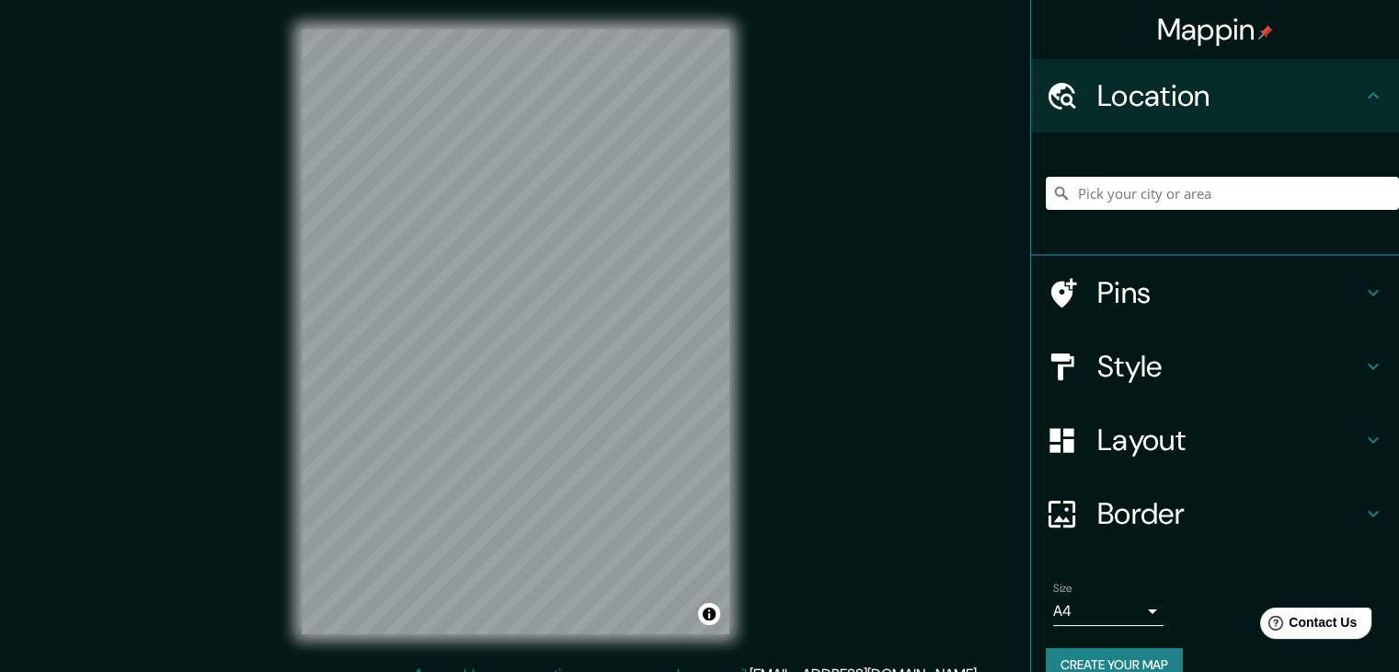
click at [1121, 180] on input "Pick your city or area" at bounding box center [1222, 193] width 353 height 33
type input "[GEOGRAPHIC_DATA], [GEOGRAPHIC_DATA], [GEOGRAPHIC_DATA]"
click at [1221, 365] on h4 "Style" at bounding box center [1230, 366] width 265 height 37
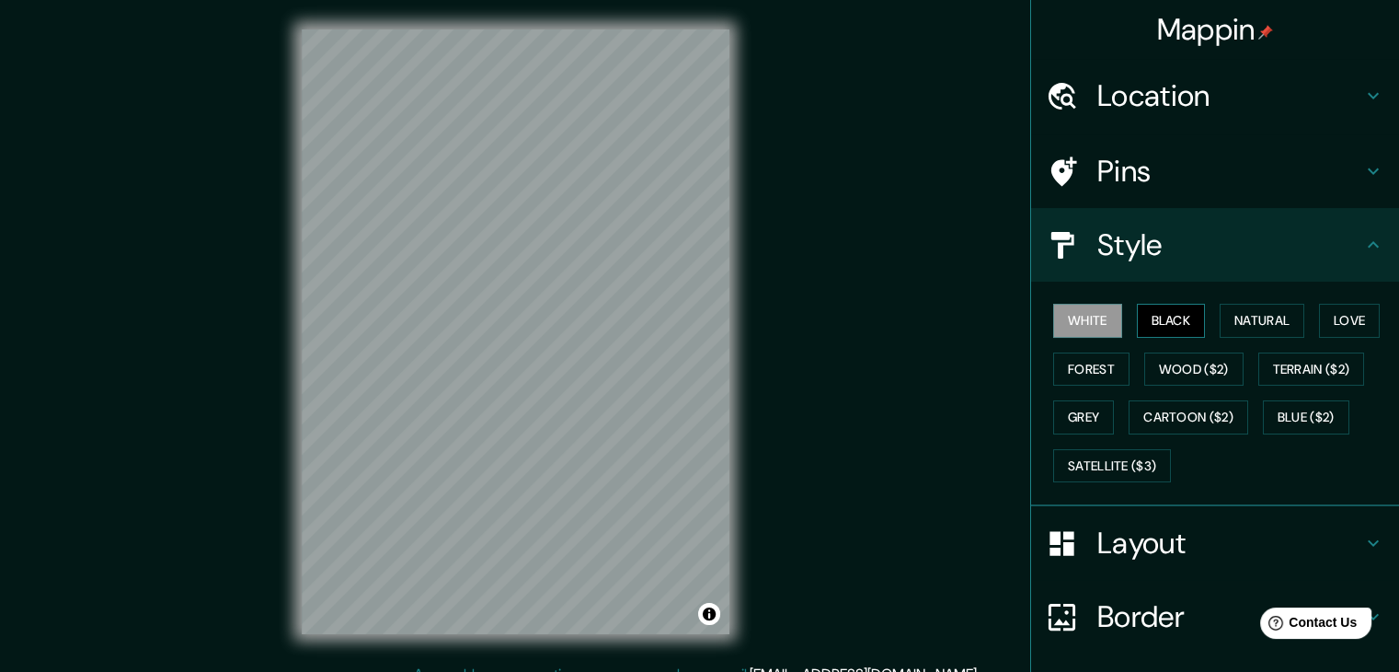
click at [1166, 312] on button "Black" at bounding box center [1171, 321] width 69 height 34
